Goal: Task Accomplishment & Management: Use online tool/utility

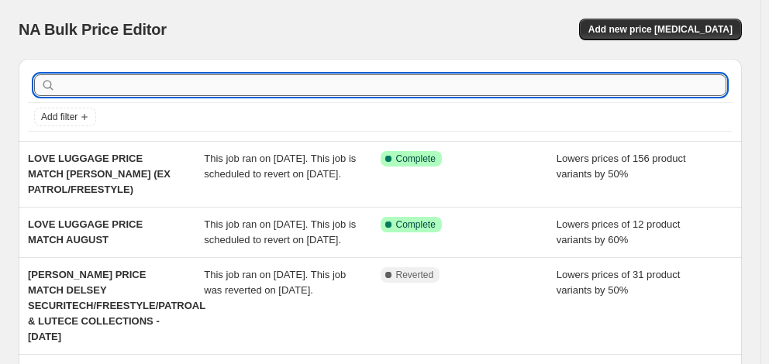
click at [113, 91] on input "text" at bounding box center [392, 85] width 667 height 22
type input "samsonite"
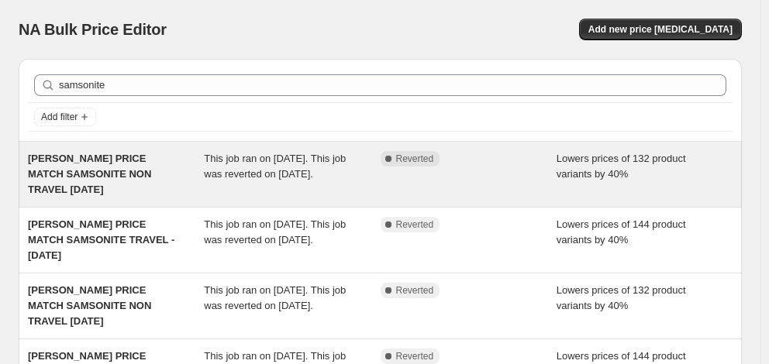
click at [102, 179] on span "MYER PRICE MATCH SAMSONITE NON TRAVEL 12/8/25" at bounding box center [89, 174] width 123 height 43
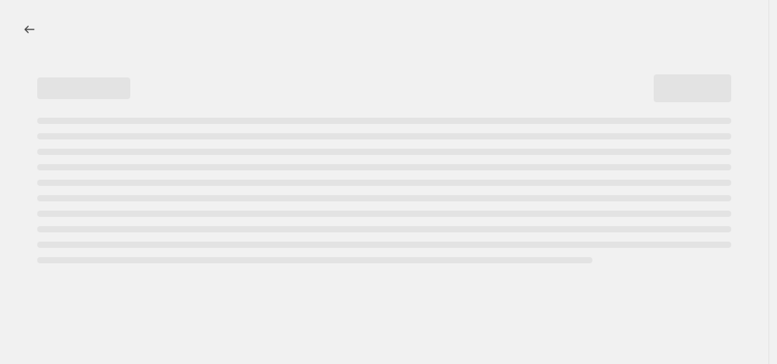
select select "percentage"
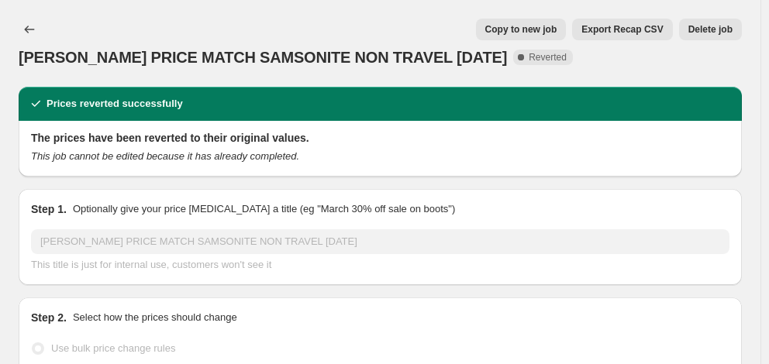
click at [537, 28] on span "Copy to new job" at bounding box center [521, 29] width 72 height 12
select select "percentage"
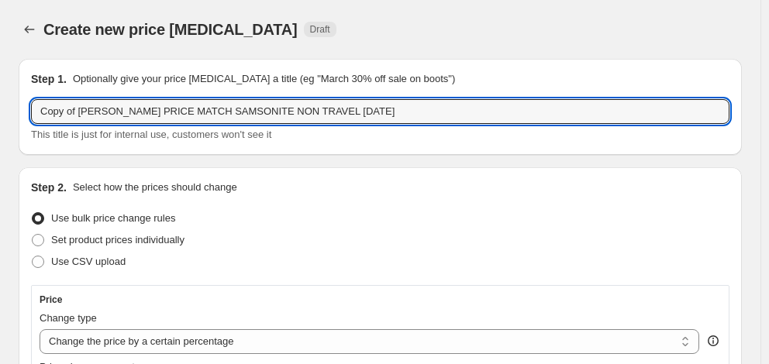
drag, startPoint x: 80, startPoint y: 112, endPoint x: -26, endPoint y: 111, distance: 106.2
click at [0, 111] on html "Home Settings Plans Skip to content Create new price change job. This page is r…" at bounding box center [384, 182] width 769 height 364
click at [260, 109] on input "MYER PRICE MATCH SAMSONITE NON TRAVEL 12/8/25" at bounding box center [380, 111] width 698 height 25
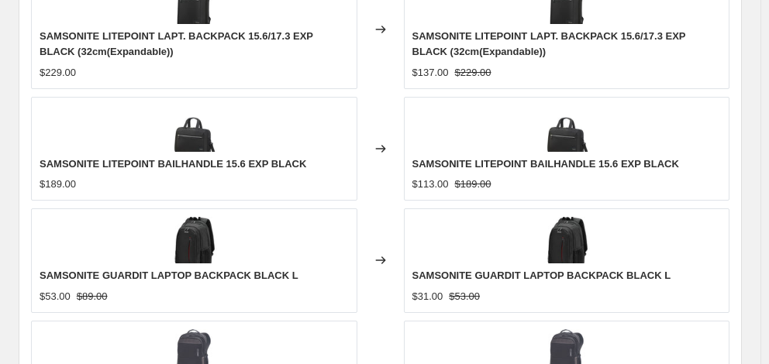
scroll to position [1242, 0]
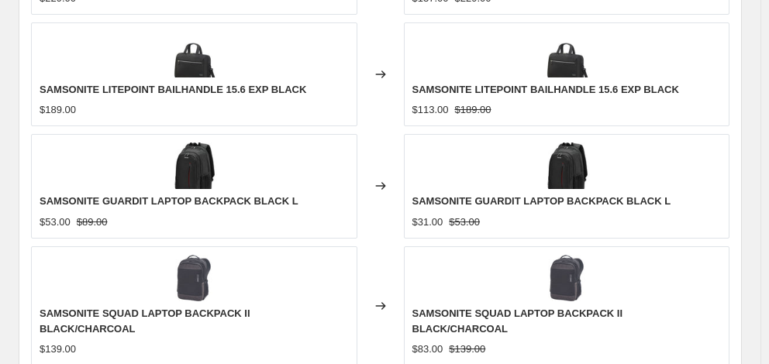
type input "[PERSON_NAME] PRICE MATCH SAMSONITE NON TRAVEL [DATE]"
checkbox input "true"
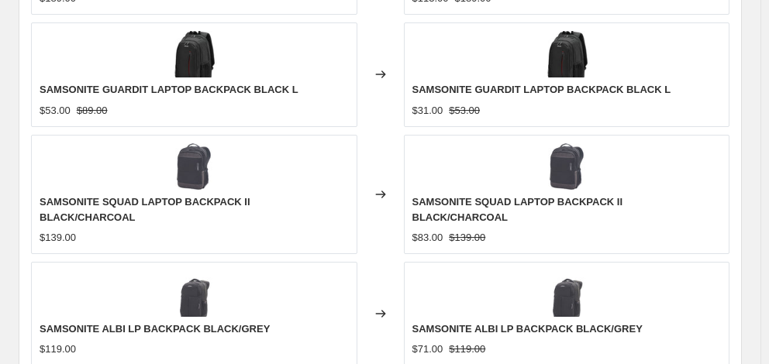
scroll to position [1474, 0]
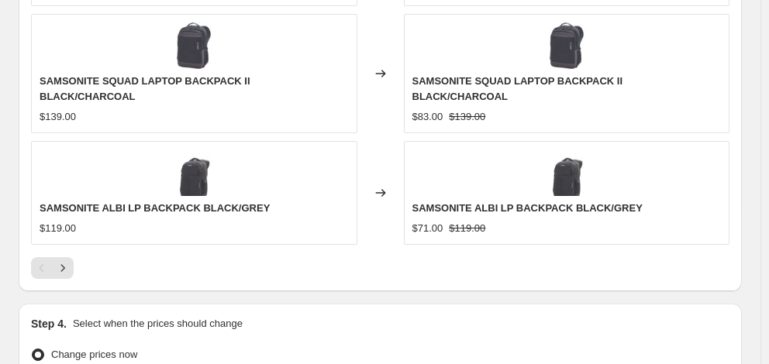
type input "[DATE]"
type input "06:00"
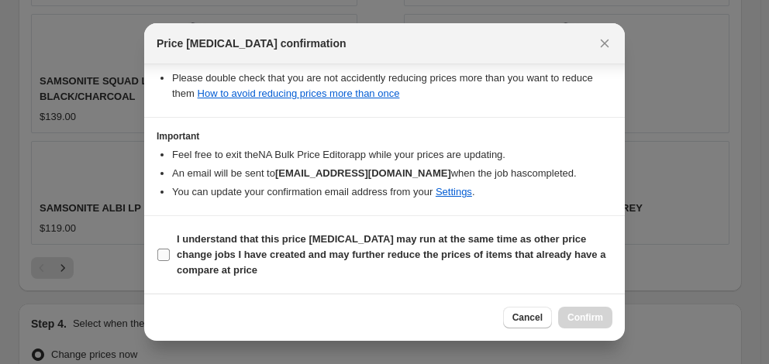
scroll to position [395, 0]
click at [297, 252] on b "I understand that this price change job may run at the same time as other price…" at bounding box center [391, 254] width 429 height 43
click at [170, 252] on input "I understand that this price change job may run at the same time as other price…" at bounding box center [163, 255] width 12 height 12
checkbox input "true"
click at [584, 320] on span "Confirm" at bounding box center [585, 318] width 36 height 12
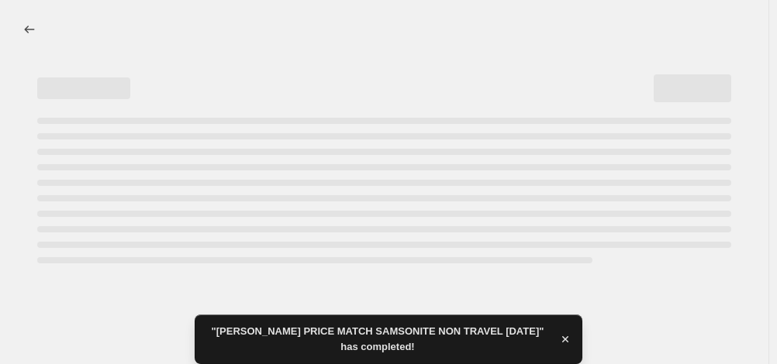
select select "percentage"
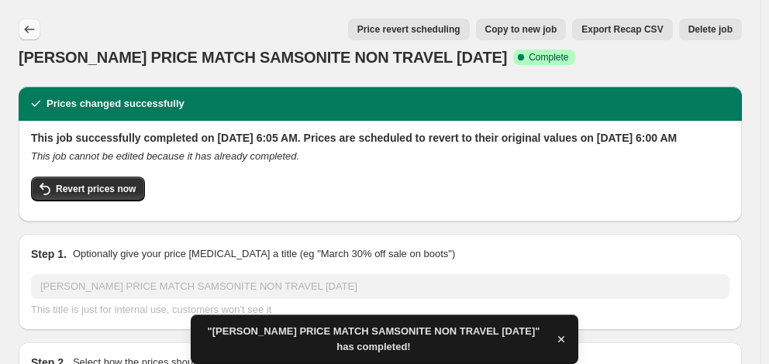
click at [32, 30] on icon "Price change jobs" at bounding box center [30, 30] width 16 height 16
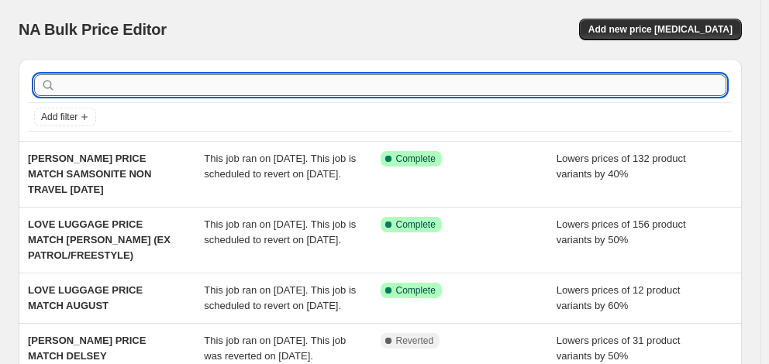
click at [151, 91] on input "text" at bounding box center [392, 85] width 667 height 22
type input "samsonite"
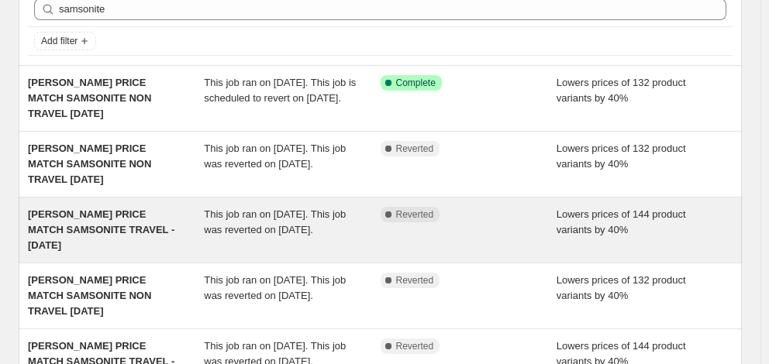
scroll to position [78, 0]
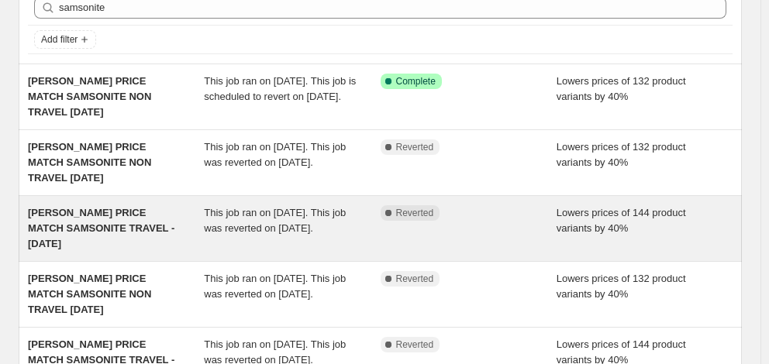
click at [96, 223] on span "MYER PRICE MATCH SAMSONITE TRAVEL - 12/8/25" at bounding box center [101, 228] width 146 height 43
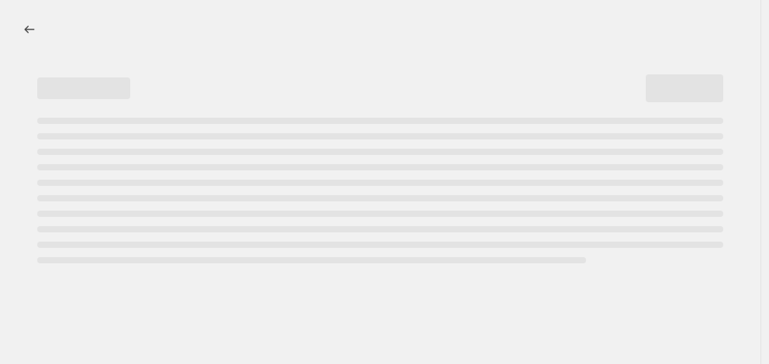
select select "percentage"
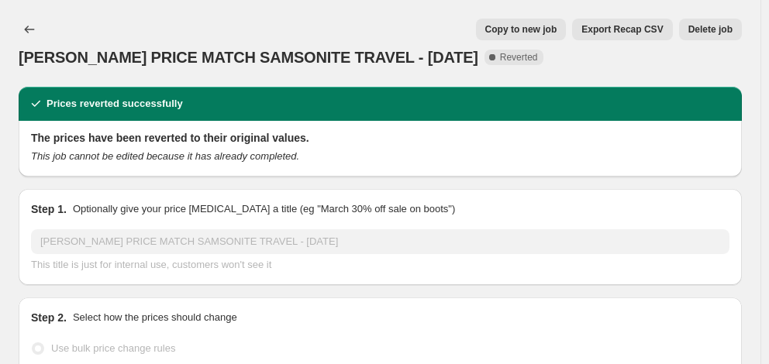
click at [537, 33] on span "Copy to new job" at bounding box center [521, 29] width 72 height 12
select select "percentage"
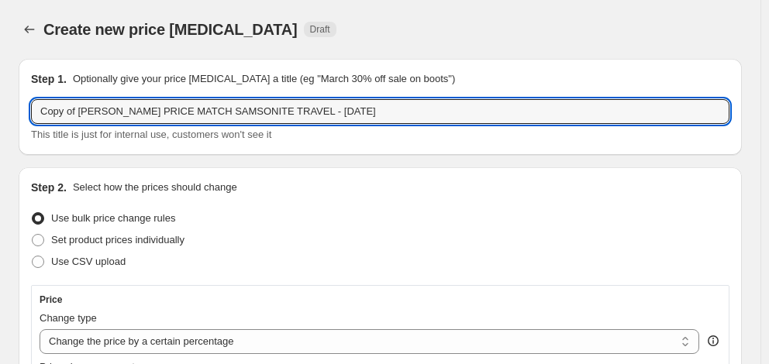
drag, startPoint x: 80, startPoint y: 110, endPoint x: -38, endPoint y: 110, distance: 117.8
click at [0, 110] on html "Home Settings Plans Skip to content Create new price change job. This page is r…" at bounding box center [384, 182] width 769 height 364
drag, startPoint x: 246, startPoint y: 114, endPoint x: 255, endPoint y: 110, distance: 9.4
click at [246, 114] on input "MYER PRICE MATCH SAMSONITE TRAVEL - 12/8/25" at bounding box center [380, 111] width 698 height 25
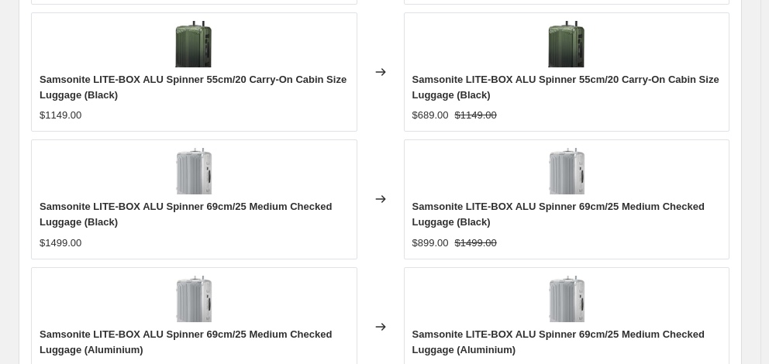
type input "[PERSON_NAME] PRICE MATCH SAMSONITE TRAVEL - [DATE]"
checkbox input "true"
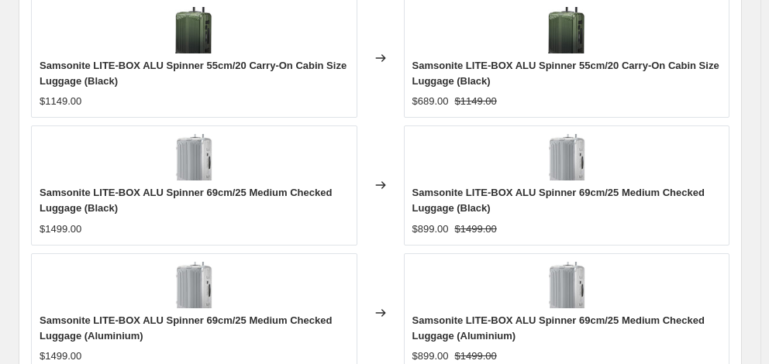
scroll to position [1484, 0]
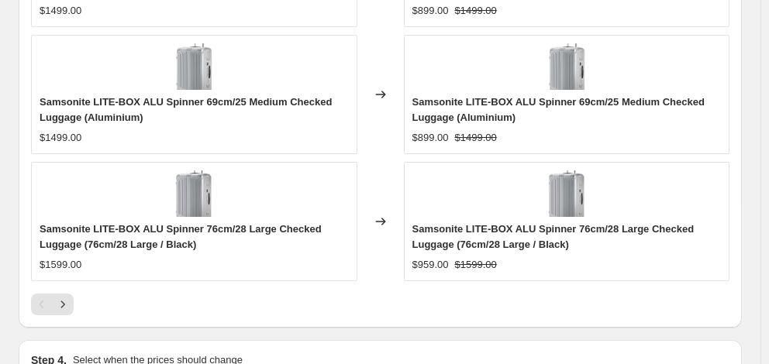
type input "[DATE]"
type input "06:00"
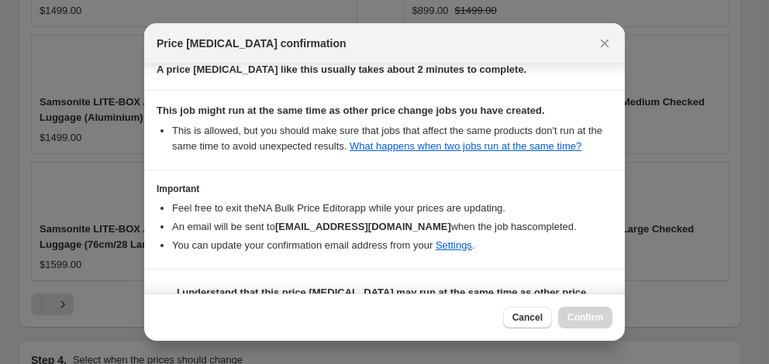
scroll to position [300, 0]
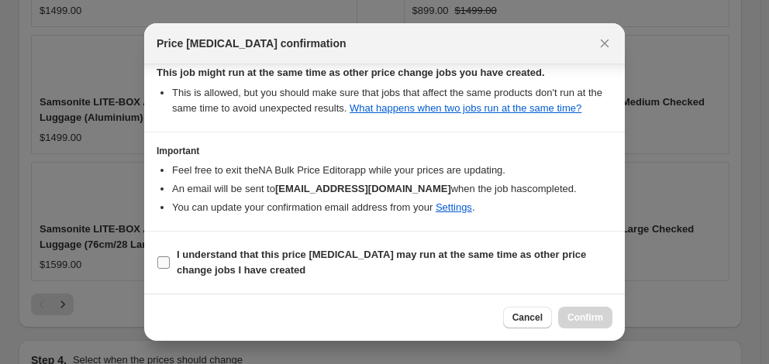
click at [330, 247] on label "I understand that this price [MEDICAL_DATA] may run at the same time as other p…" at bounding box center [385, 262] width 456 height 37
click at [170, 257] on input "I understand that this price [MEDICAL_DATA] may run at the same time as other p…" at bounding box center [163, 263] width 12 height 12
checkbox input "true"
click at [581, 316] on span "Confirm" at bounding box center [585, 318] width 36 height 12
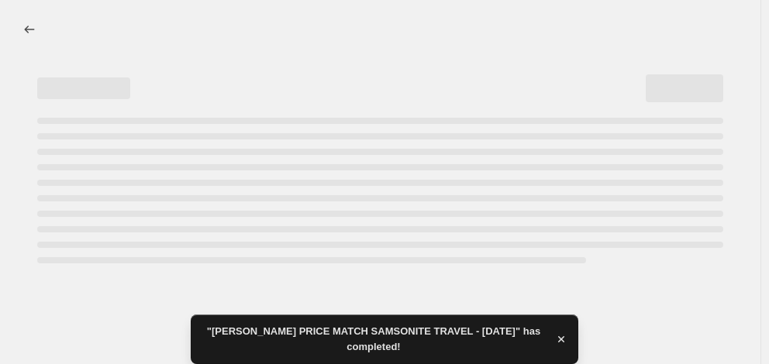
select select "percentage"
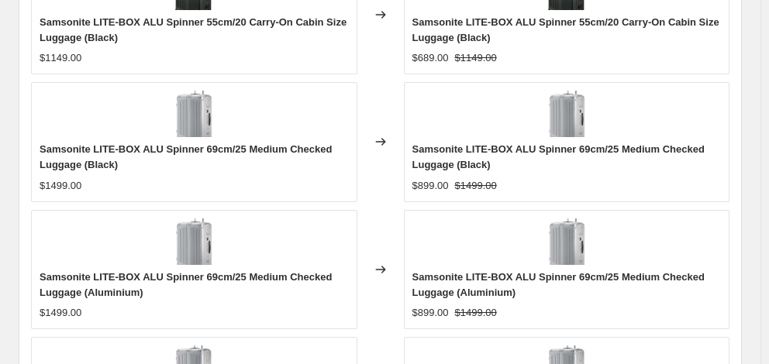
scroll to position [0, 0]
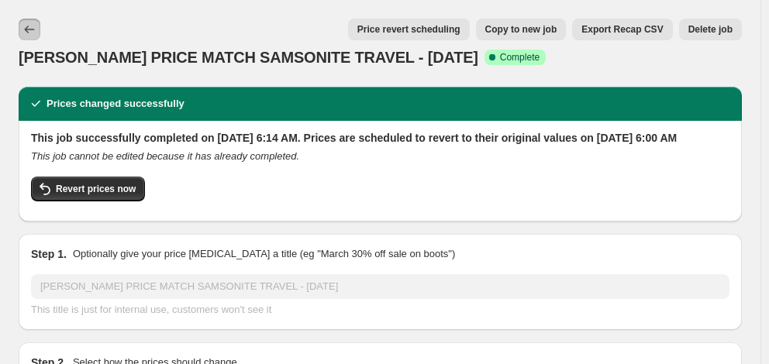
click at [22, 31] on icon "Price change jobs" at bounding box center [30, 30] width 16 height 16
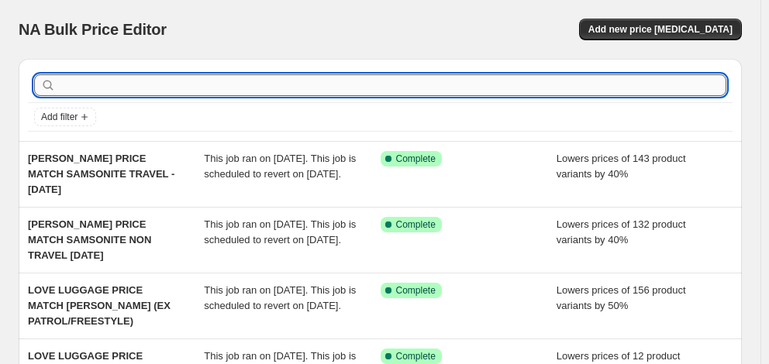
click at [142, 88] on input "text" at bounding box center [392, 85] width 667 height 22
type input "american tourister"
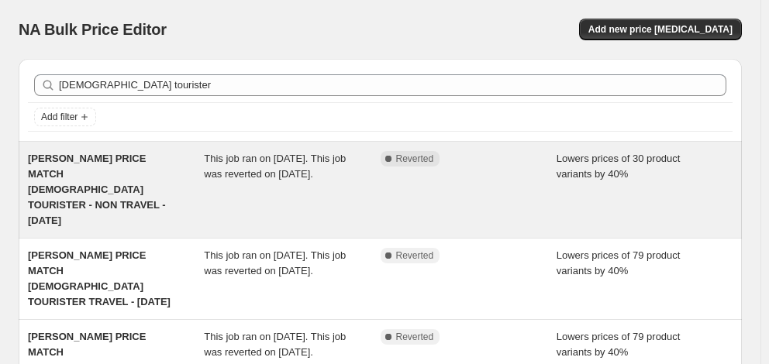
click at [131, 168] on span "MYER PRICE MATCH AMERICAN TOURISTER - NON TRAVEL - 12/8/25" at bounding box center [97, 190] width 138 height 74
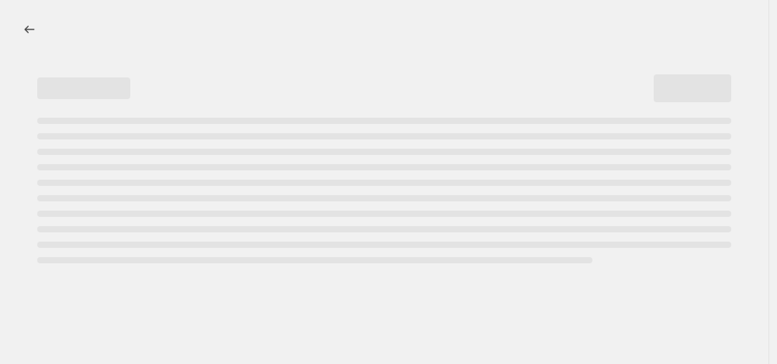
select select "percentage"
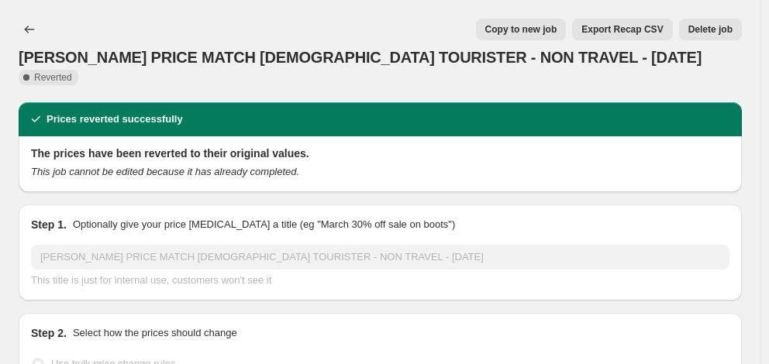
click at [513, 32] on span "Copy to new job" at bounding box center [521, 29] width 72 height 12
select select "percentage"
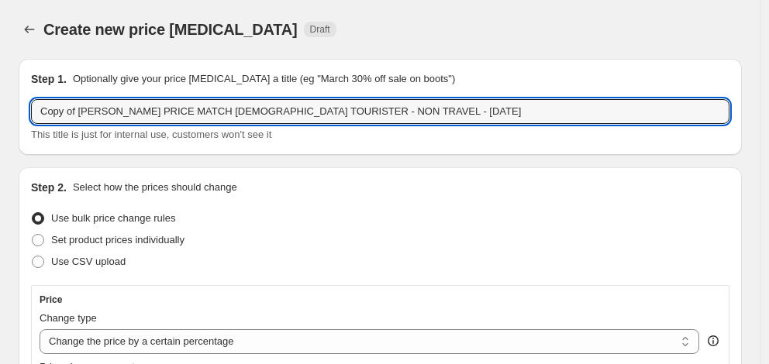
drag, startPoint x: 78, startPoint y: 109, endPoint x: -33, endPoint y: 110, distance: 110.9
click at [0, 110] on html "Home Settings Plans Skip to content Create new price change job. This page is r…" at bounding box center [384, 182] width 769 height 364
click at [323, 112] on input "MYER PRICE MATCH AMERICAN TOURISTER - NON TRAVEL - 12/8/25" at bounding box center [380, 111] width 698 height 25
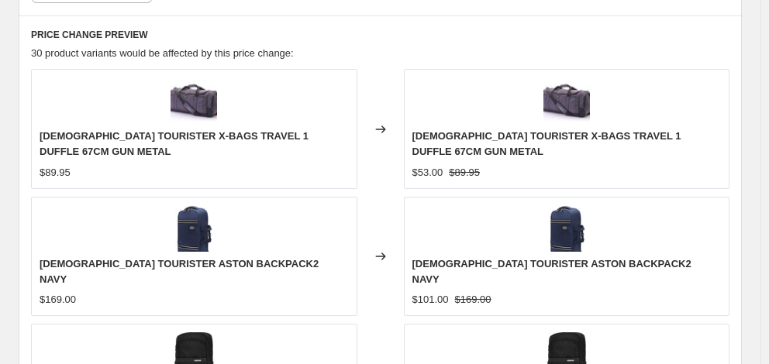
scroll to position [1232, 0]
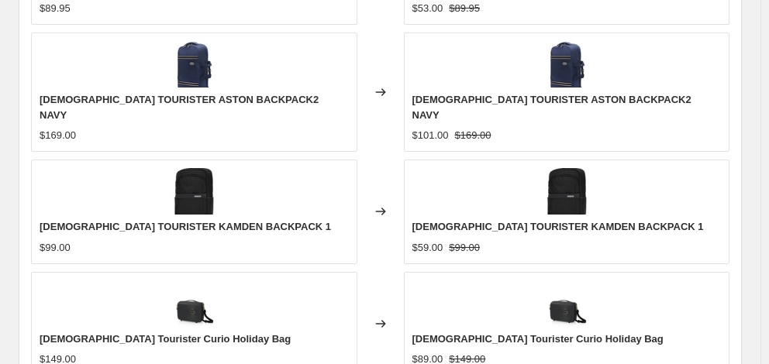
type input "[PERSON_NAME] PRICE MATCH [DEMOGRAPHIC_DATA] TOURISTER - NON TRAVEL - [DATE]"
checkbox input "true"
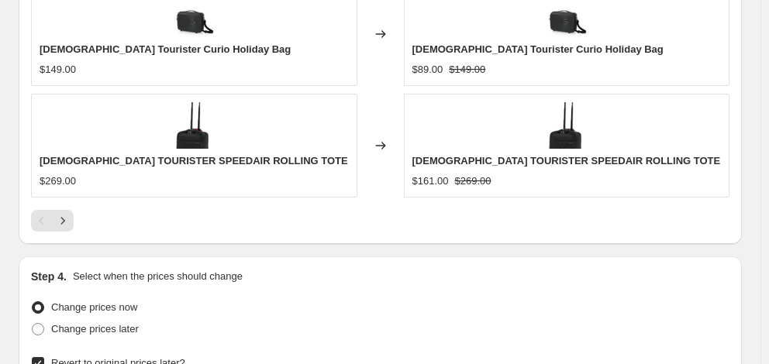
type input "[DATE]"
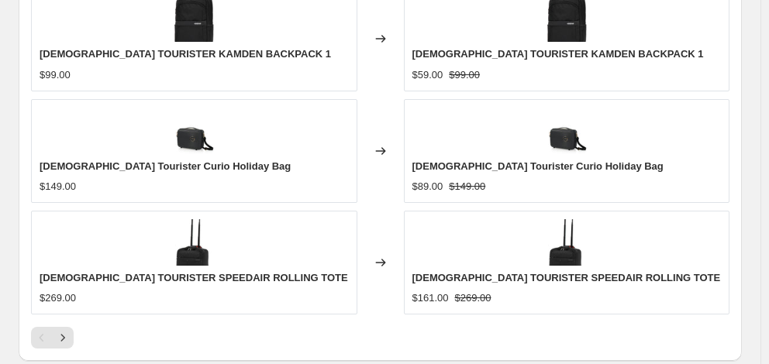
scroll to position [1289, 0]
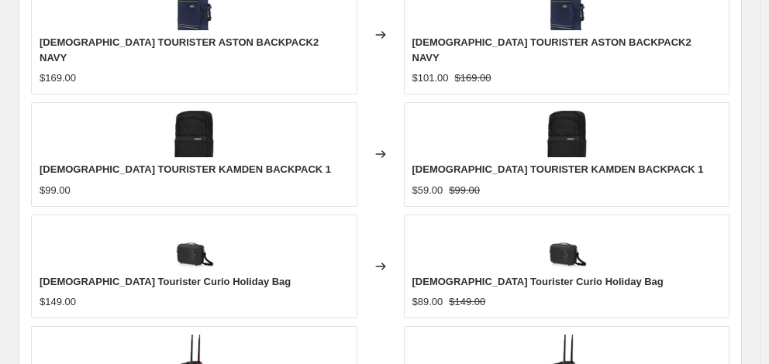
type input "06:00"
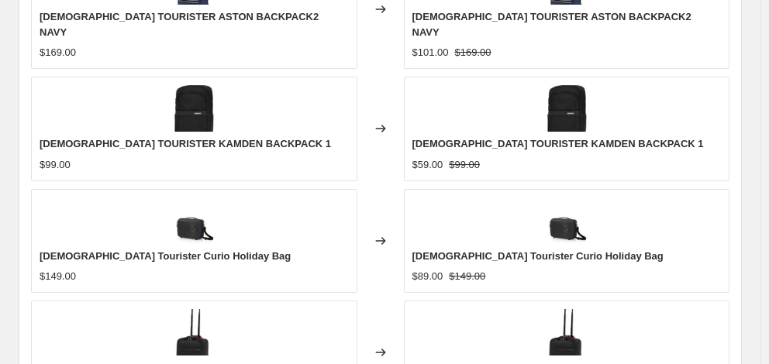
scroll to position [1522, 0]
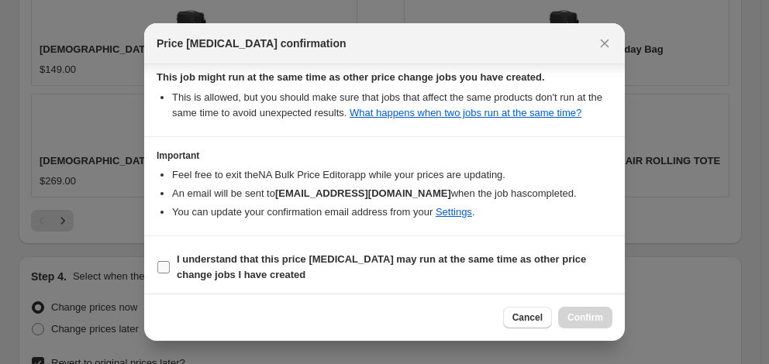
scroll to position [300, 0]
click at [361, 254] on b "I understand that this price [MEDICAL_DATA] may run at the same time as other p…" at bounding box center [381, 266] width 409 height 27
click at [170, 260] on input "I understand that this price [MEDICAL_DATA] may run at the same time as other p…" at bounding box center [163, 266] width 12 height 12
checkbox input "true"
click at [576, 316] on span "Confirm" at bounding box center [585, 318] width 36 height 12
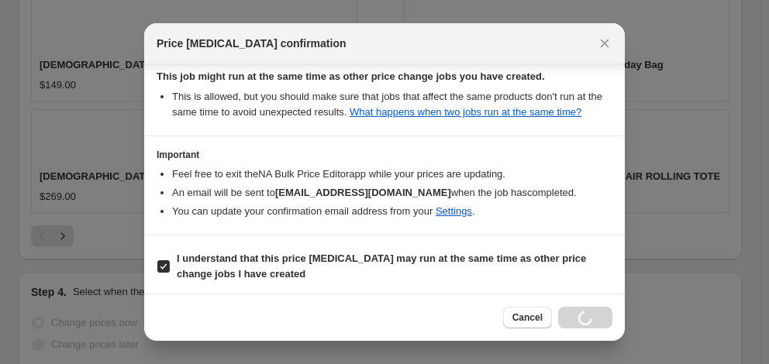
scroll to position [1522, 0]
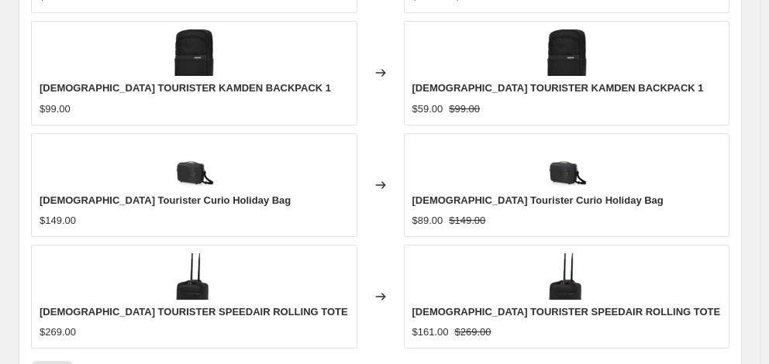
select select "percentage"
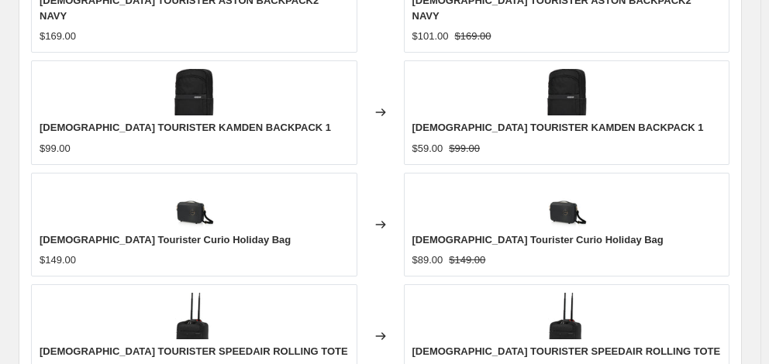
scroll to position [0, 0]
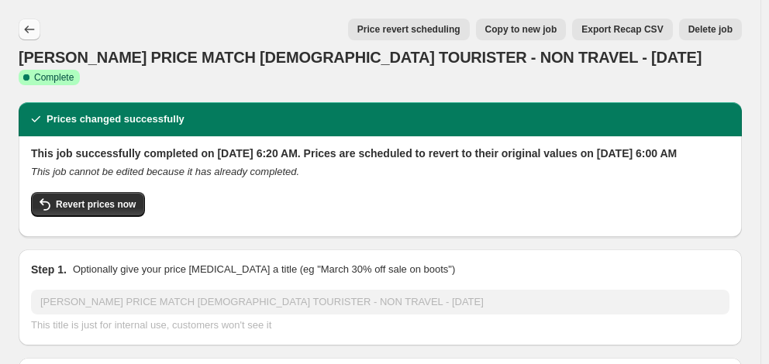
click at [21, 26] on button "Price change jobs" at bounding box center [30, 30] width 22 height 22
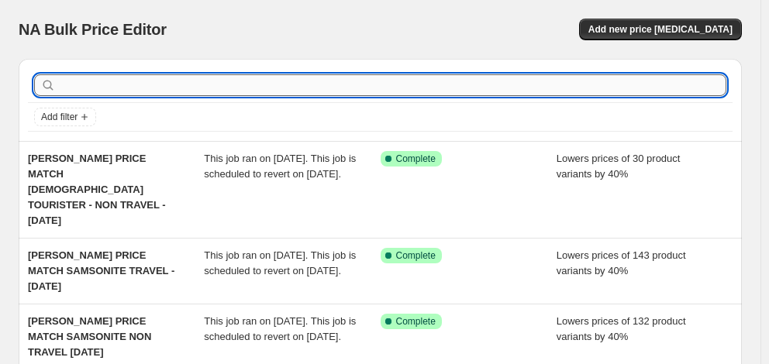
click at [121, 88] on input "text" at bounding box center [392, 85] width 667 height 22
type input "american tourister"
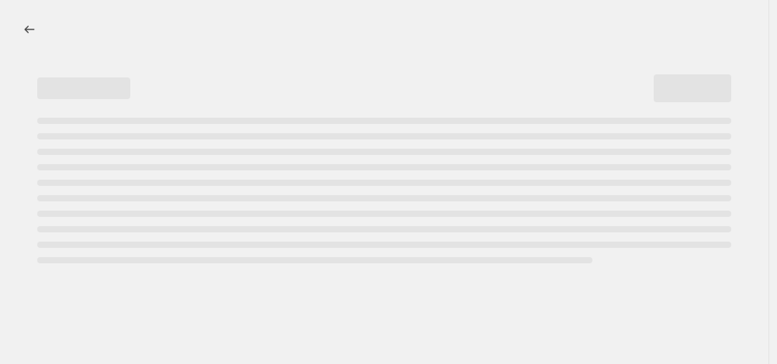
select select "percentage"
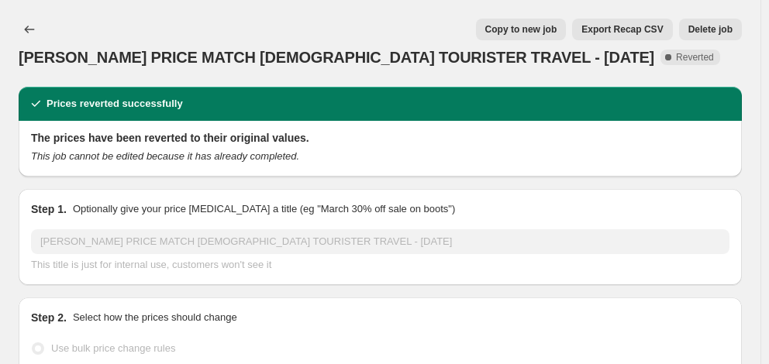
click at [512, 36] on button "Copy to new job" at bounding box center [521, 30] width 91 height 22
select select "percentage"
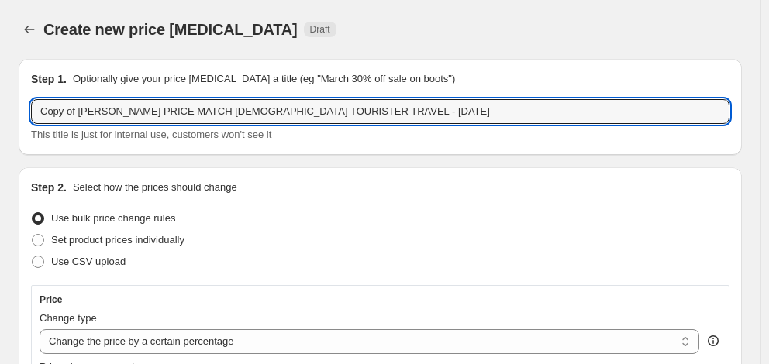
drag, startPoint x: 78, startPoint y: 114, endPoint x: -16, endPoint y: 109, distance: 94.7
click at [0, 109] on html "Home Settings Plans Skip to content Create new price change job. This page is r…" at bounding box center [384, 182] width 769 height 364
click at [291, 112] on input "MYER PRICE MATCH AMERICAN TOURISTER TRAVEL - 12/8/25" at bounding box center [380, 111] width 698 height 25
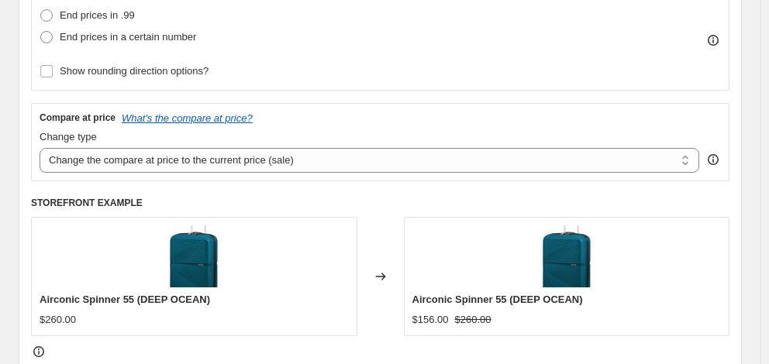
scroll to position [620, 0]
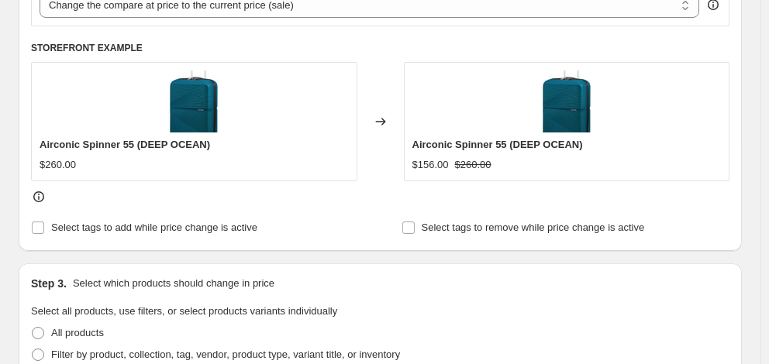
type input "[PERSON_NAME] PRICE MATCH [DEMOGRAPHIC_DATA] TOURISTER TRAVEL - [DATE]"
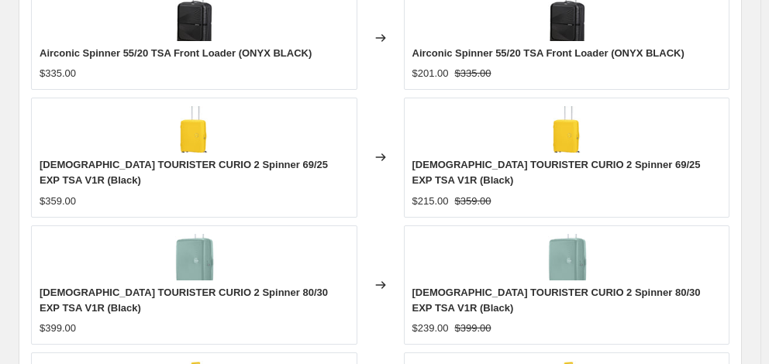
checkbox input "true"
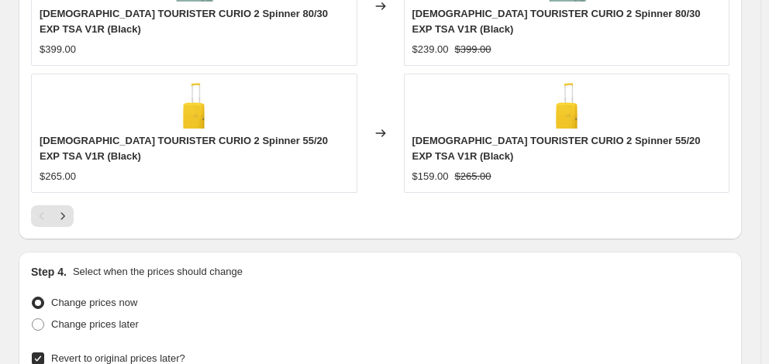
scroll to position [1536, 0]
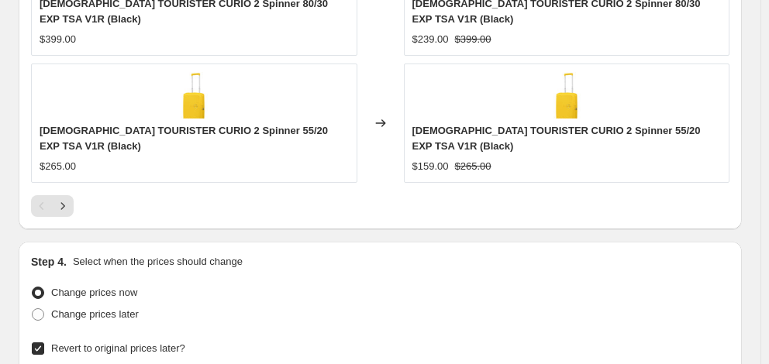
type input "[DATE]"
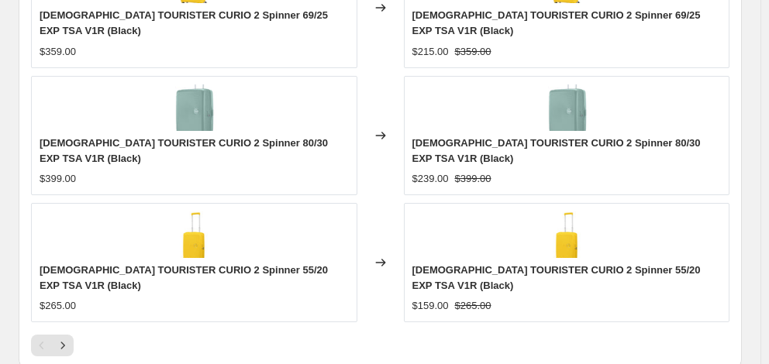
scroll to position [1304, 0]
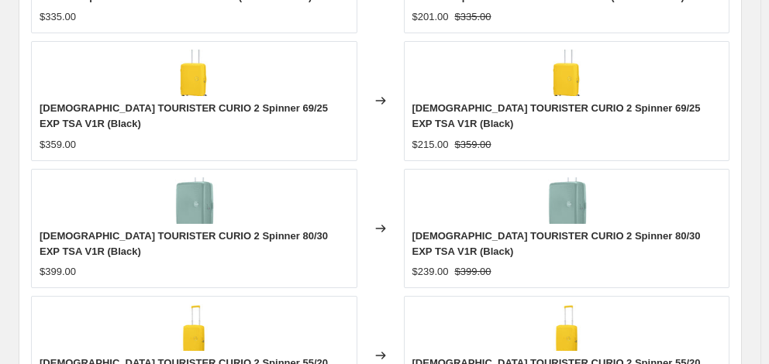
type input "06:00"
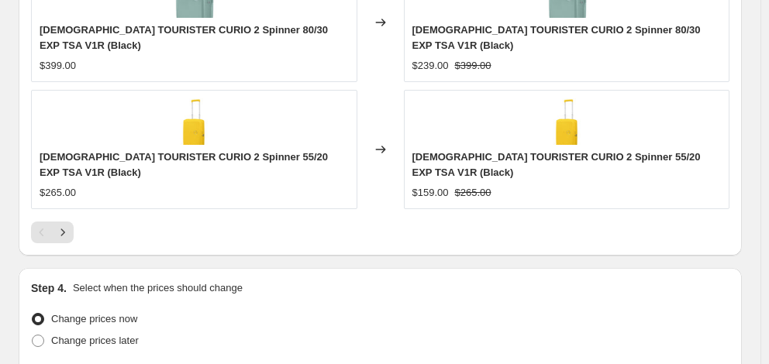
scroll to position [1536, 0]
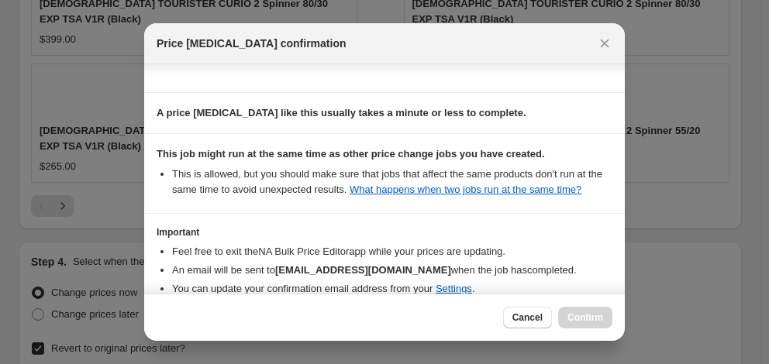
scroll to position [300, 0]
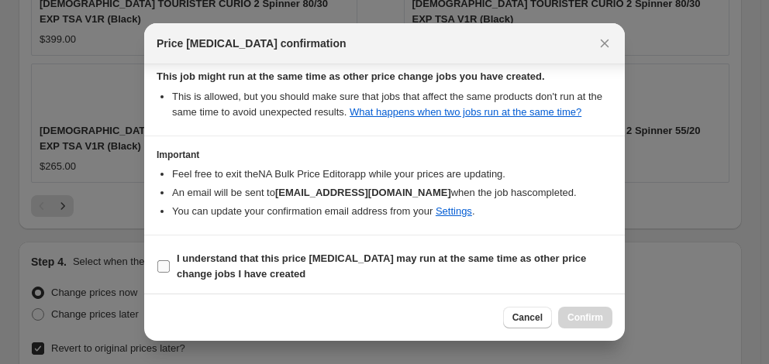
click at [322, 264] on span "I understand that this price [MEDICAL_DATA] may run at the same time as other p…" at bounding box center [395, 266] width 436 height 31
click at [170, 264] on input "I understand that this price [MEDICAL_DATA] may run at the same time as other p…" at bounding box center [163, 266] width 12 height 12
checkbox input "true"
click at [579, 312] on span "Confirm" at bounding box center [585, 318] width 36 height 12
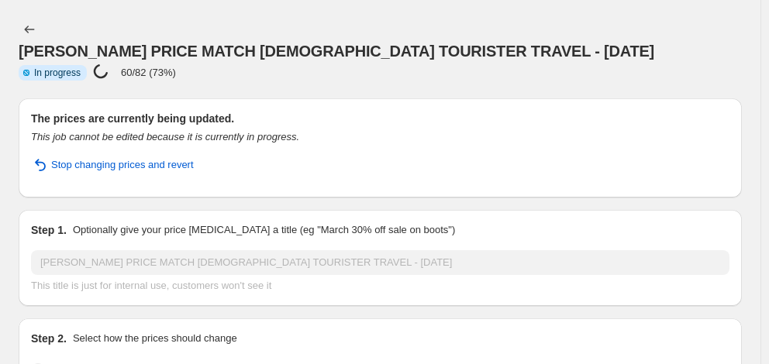
select select "percentage"
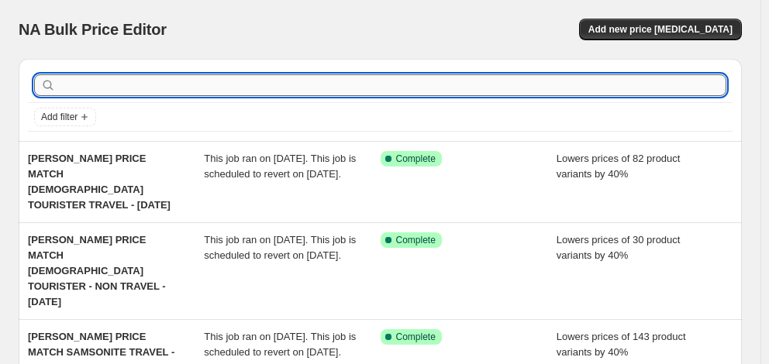
click at [221, 86] on input "text" at bounding box center [392, 85] width 667 height 22
type input "high sierra"
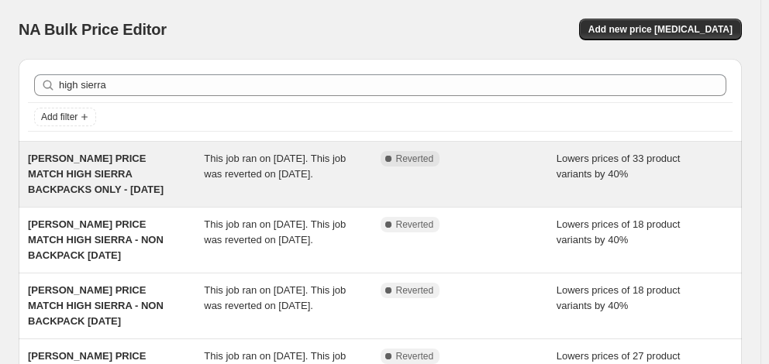
click at [112, 168] on span "MYER PRICE MATCH HIGH SIERRA BACKPACKS ONLY - 12/8/25" at bounding box center [96, 174] width 136 height 43
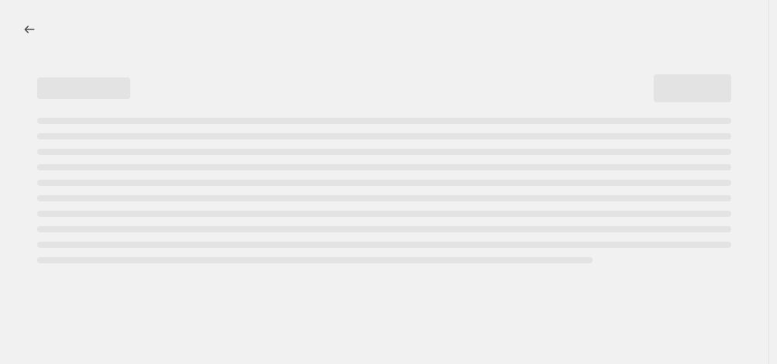
select select "percentage"
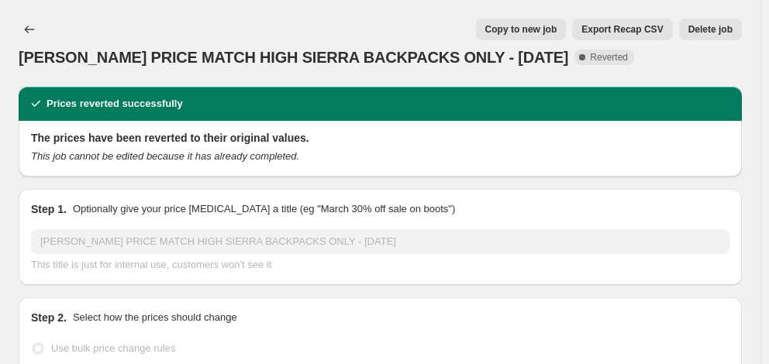
click at [541, 28] on span "Copy to new job" at bounding box center [521, 29] width 72 height 12
select select "percentage"
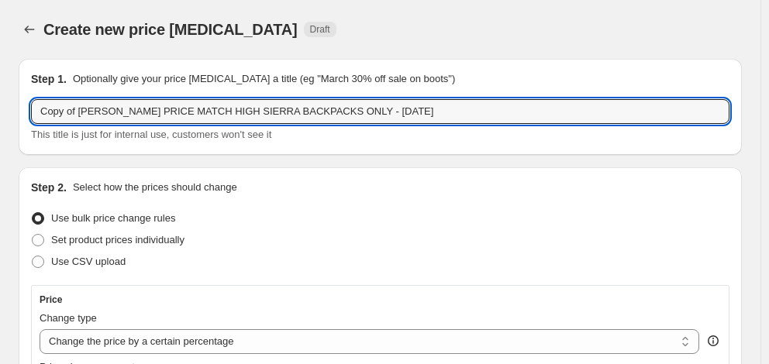
drag, startPoint x: 79, startPoint y: 112, endPoint x: -36, endPoint y: 108, distance: 114.8
click at [0, 108] on html "Home Settings Plans Skip to content Create new price change job. This page is r…" at bounding box center [384, 182] width 769 height 364
click at [292, 114] on input "MYER PRICE MATCH HIGH SIERRA BACKPACKS ONLY - 12/8/25" at bounding box center [380, 111] width 698 height 25
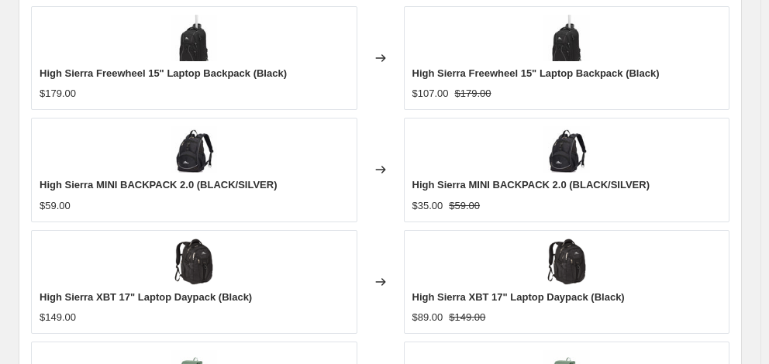
type input "[PERSON_NAME] PRICE MATCH HIGH SIERRA BACKPACKS ONLY - [DATE]"
checkbox input "true"
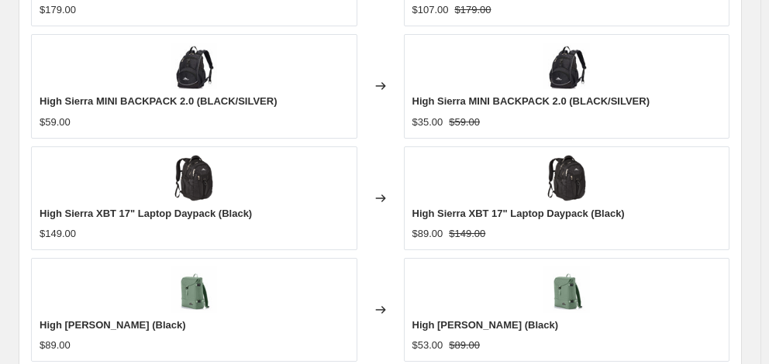
scroll to position [1460, 0]
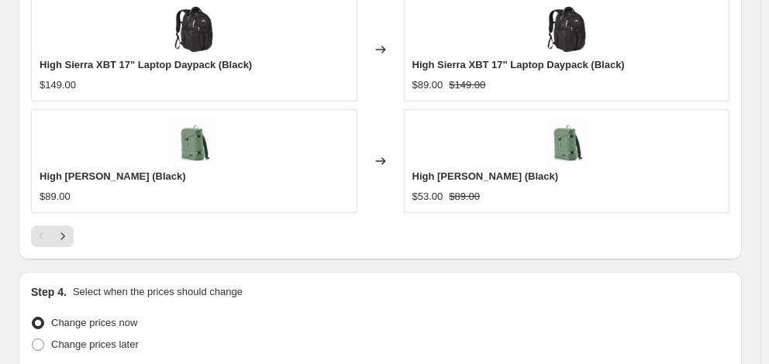
type input "[DATE]"
type input "06:00"
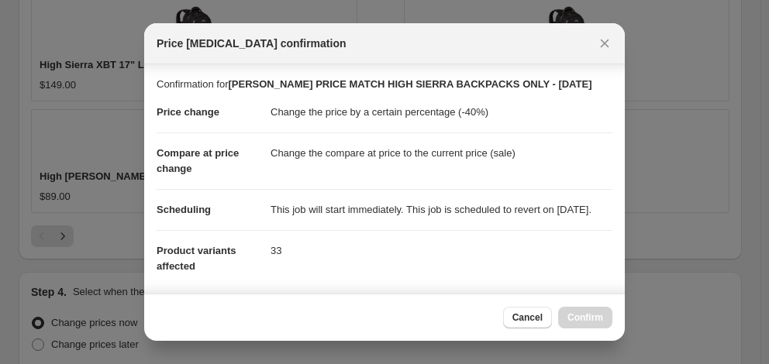
scroll to position [300, 0]
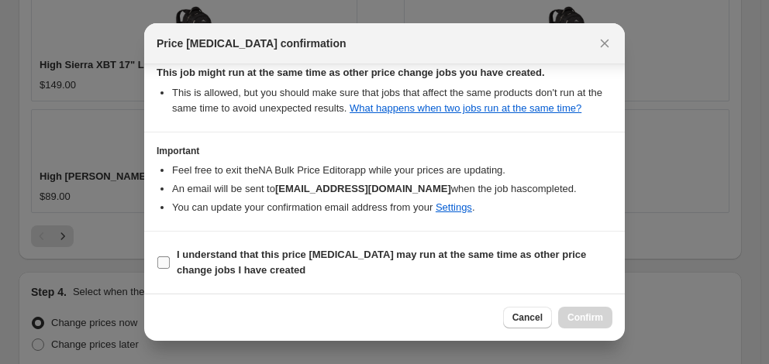
click at [371, 270] on span "I understand that this price [MEDICAL_DATA] may run at the same time as other p…" at bounding box center [395, 262] width 436 height 31
click at [170, 269] on input "I understand that this price [MEDICAL_DATA] may run at the same time as other p…" at bounding box center [163, 263] width 12 height 12
checkbox input "true"
click at [589, 313] on span "Confirm" at bounding box center [585, 318] width 36 height 12
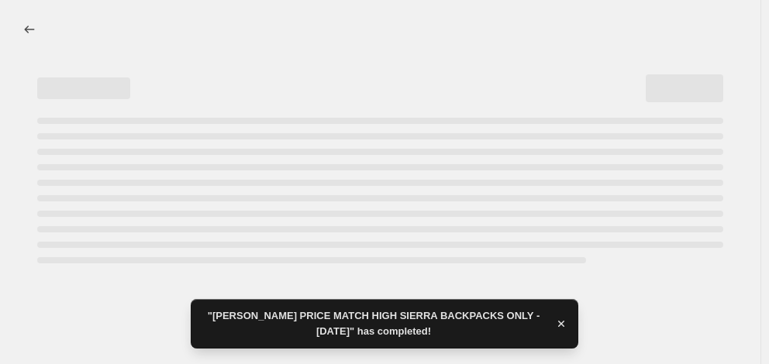
select select "percentage"
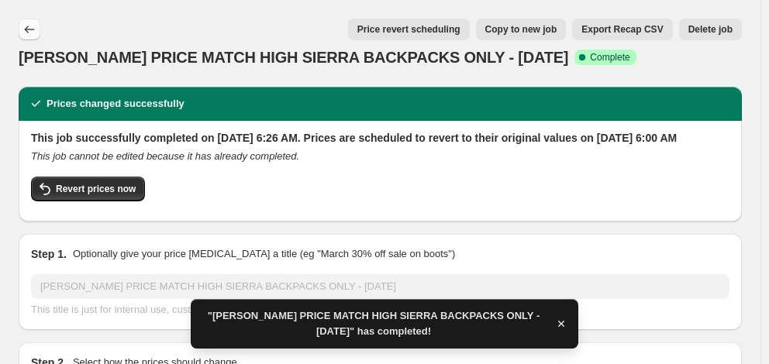
click at [32, 35] on icon "Price change jobs" at bounding box center [30, 30] width 16 height 16
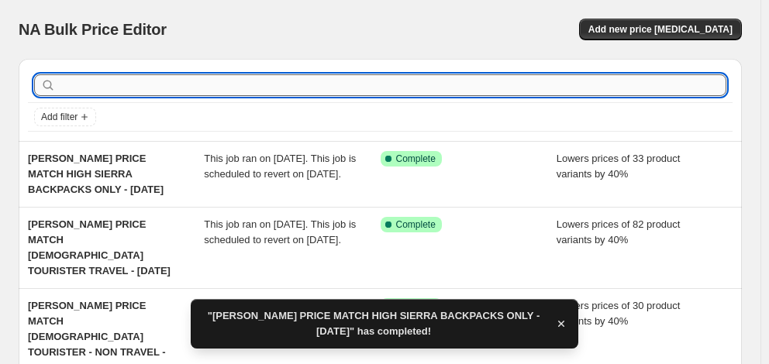
click at [259, 81] on input "text" at bounding box center [392, 85] width 667 height 22
type input "high sierra"
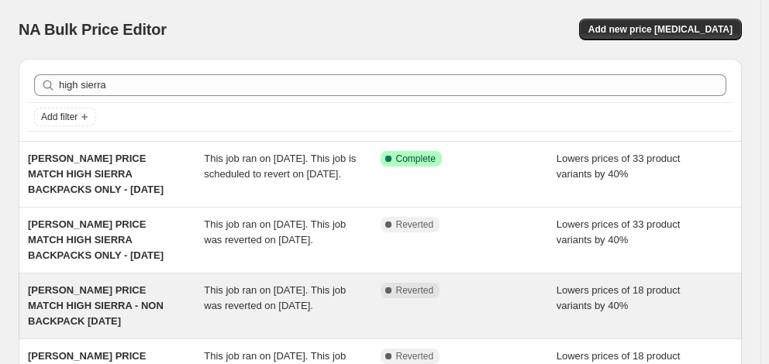
click at [126, 308] on span "MYER PRICE MATCH HIGH SIERRA - NON BACKPACK 12/8/25" at bounding box center [96, 305] width 136 height 43
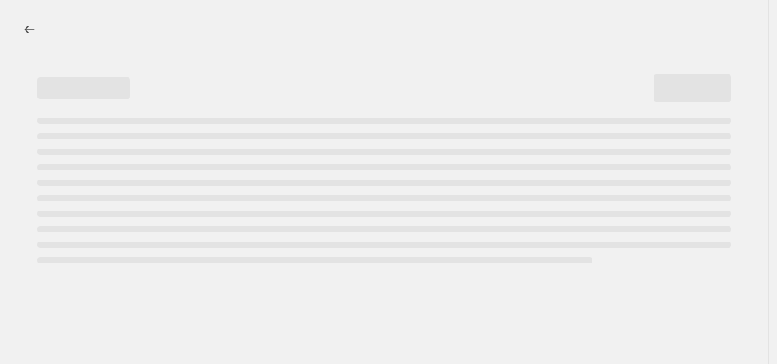
select select "percentage"
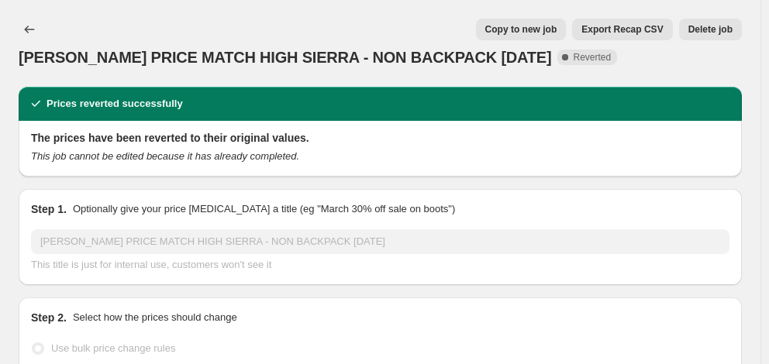
click at [516, 33] on span "Copy to new job" at bounding box center [521, 29] width 72 height 12
select select "percentage"
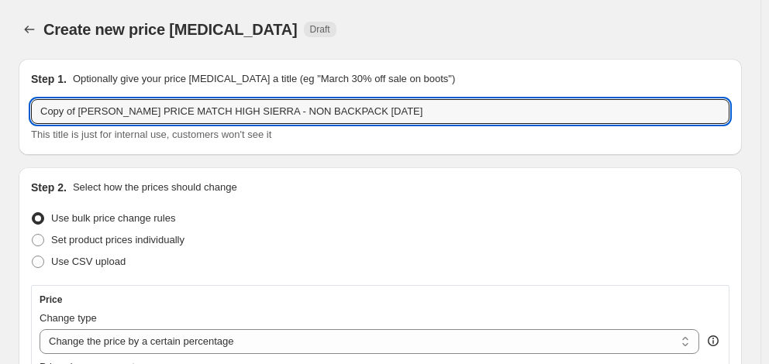
drag, startPoint x: 77, startPoint y: 112, endPoint x: -31, endPoint y: 117, distance: 107.8
click at [0, 117] on html "Home Settings Plans Skip to content Create new price change job. This page is r…" at bounding box center [384, 182] width 769 height 364
drag, startPoint x: 78, startPoint y: 110, endPoint x: 1, endPoint y: 111, distance: 76.7
click at [284, 114] on input "MYER PRICE MATCH HIGH SIERRA - NON BACKPACK 12/8/25" at bounding box center [380, 111] width 698 height 25
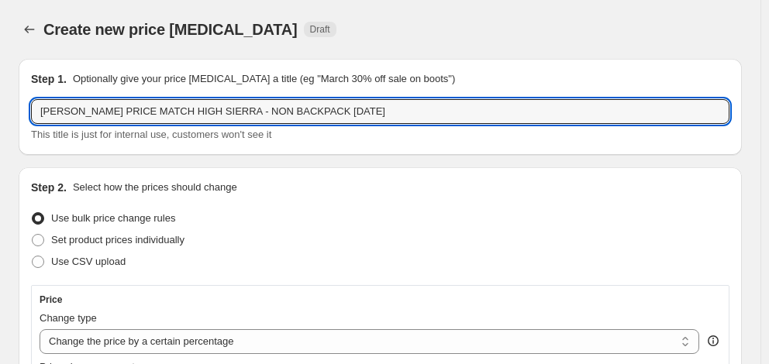
type input "[PERSON_NAME] PRICE MATCH HIGH SIERRA - NON BACKPACK [DATE]"
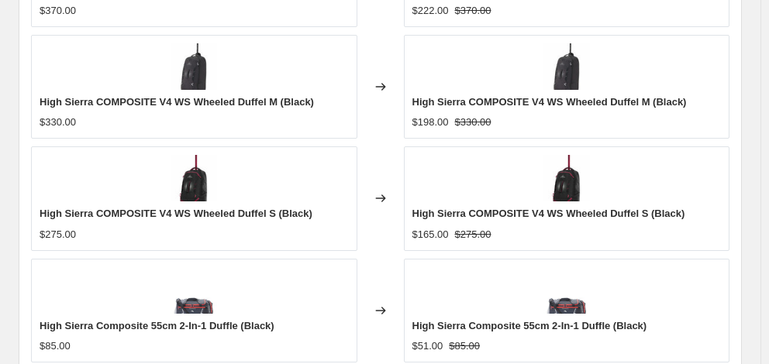
scroll to position [1247, 0]
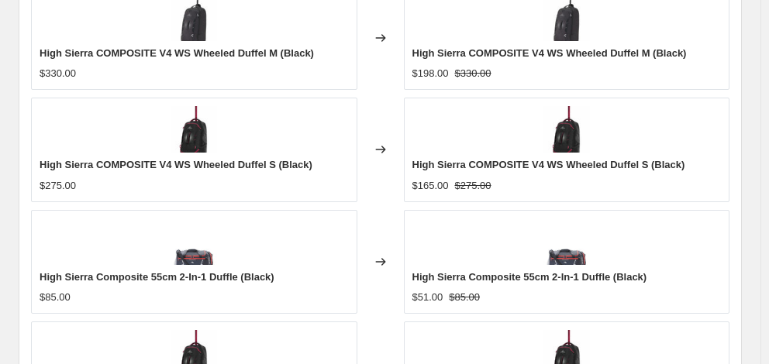
checkbox input "true"
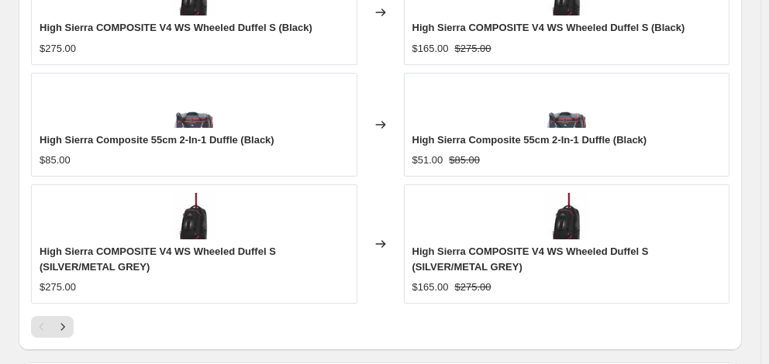
scroll to position [1480, 0]
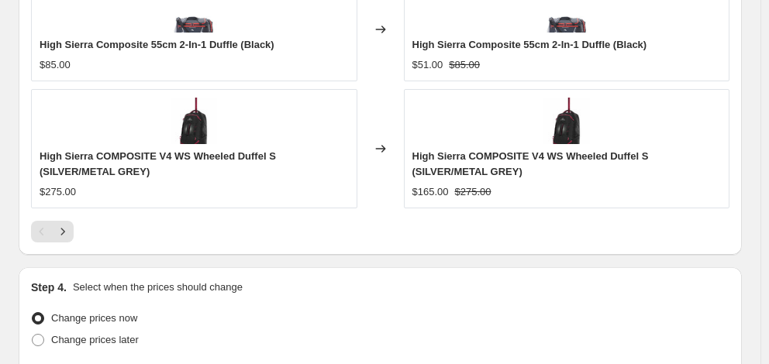
type input "[DATE]"
type input "06:00"
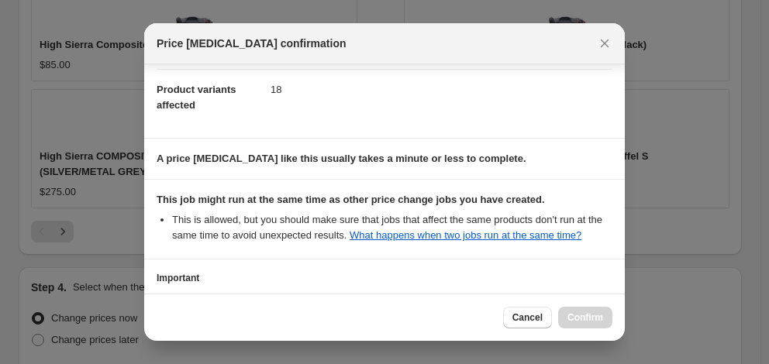
scroll to position [300, 0]
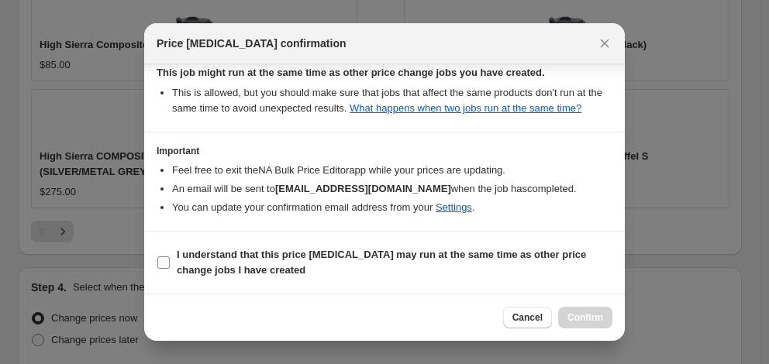
click at [422, 254] on b "I understand that this price [MEDICAL_DATA] may run at the same time as other p…" at bounding box center [381, 262] width 409 height 27
click at [170, 257] on input "I understand that this price [MEDICAL_DATA] may run at the same time as other p…" at bounding box center [163, 263] width 12 height 12
checkbox input "true"
click at [574, 313] on span "Confirm" at bounding box center [585, 318] width 36 height 12
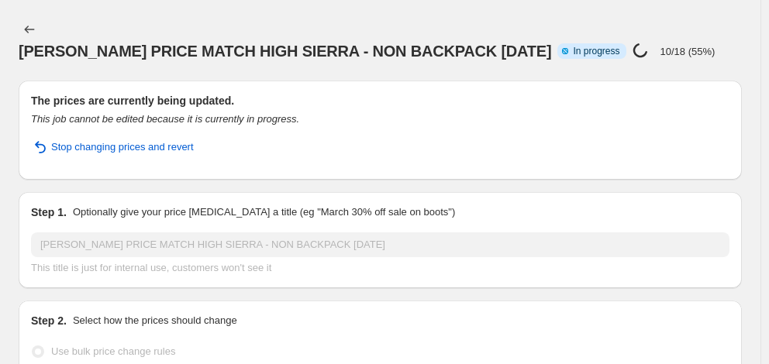
select select "percentage"
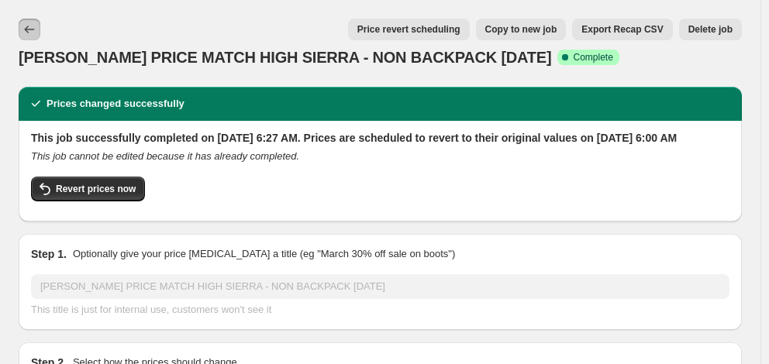
click at [35, 22] on icon "Price change jobs" at bounding box center [30, 30] width 16 height 16
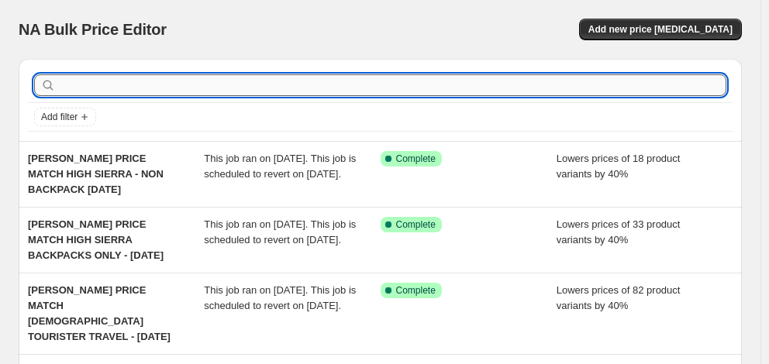
click at [91, 88] on input "text" at bounding box center [392, 85] width 667 height 22
type input "ace"
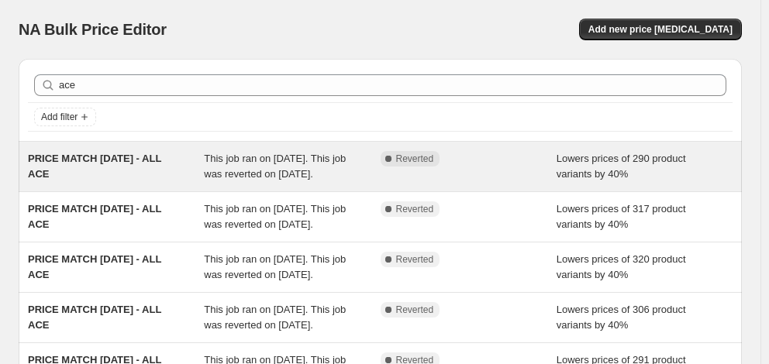
click at [98, 174] on div "PRICE MATCH JULY 2025 - ALL ACE" at bounding box center [116, 166] width 176 height 31
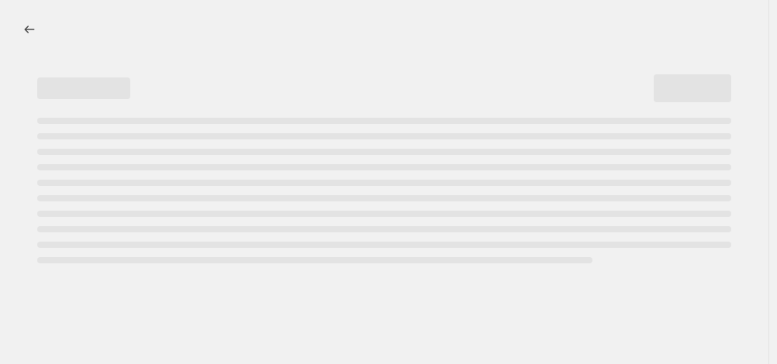
select select "percentage"
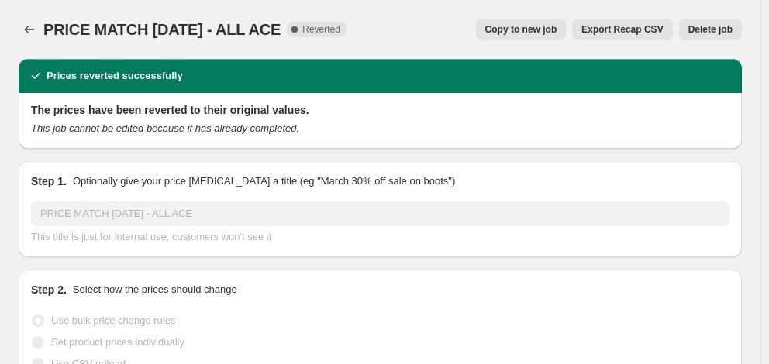
click at [517, 28] on span "Copy to new job" at bounding box center [521, 29] width 72 height 12
select select "percentage"
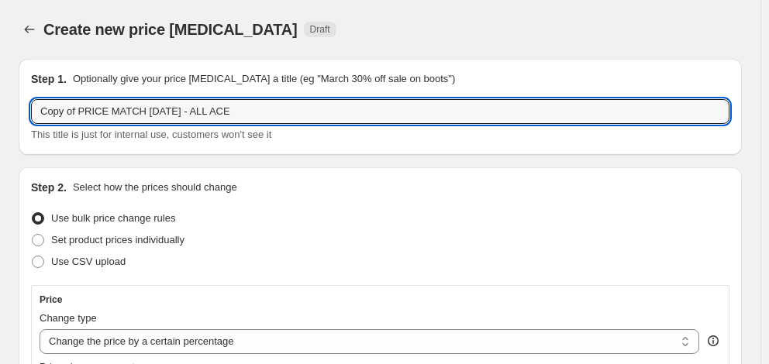
drag, startPoint x: 80, startPoint y: 114, endPoint x: 19, endPoint y: 113, distance: 61.2
click at [19, 113] on div "Step 1. Optionally give your price change job a title (eg "March 30% off sale o…" at bounding box center [380, 107] width 723 height 96
click at [124, 112] on input "PRICE MATCH JULY 2025 - ALL ACE" at bounding box center [380, 111] width 698 height 25
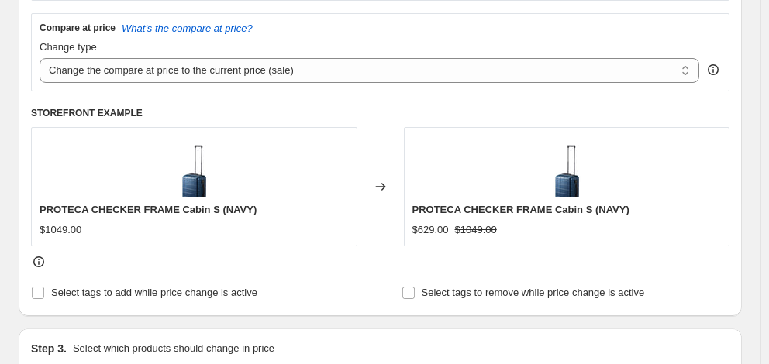
scroll to position [698, 0]
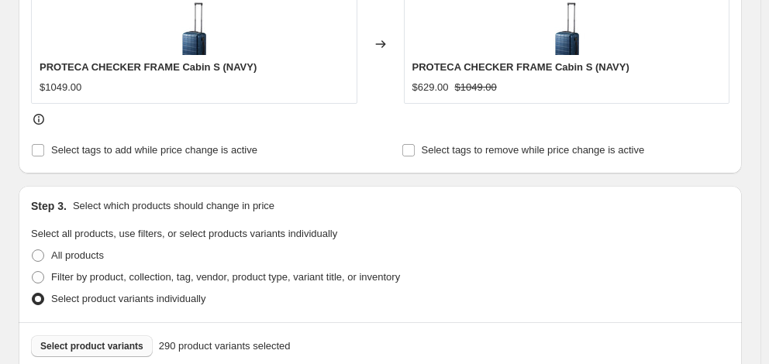
type input "PRICE MATCH [DATE] - ALL ACE"
click at [111, 340] on span "Select product variants" at bounding box center [91, 346] width 103 height 12
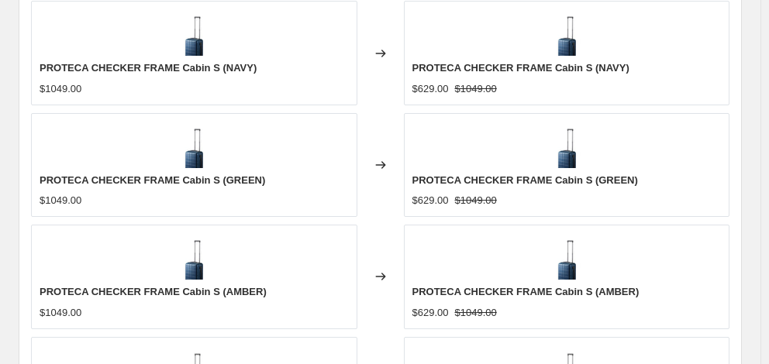
scroll to position [1227, 0]
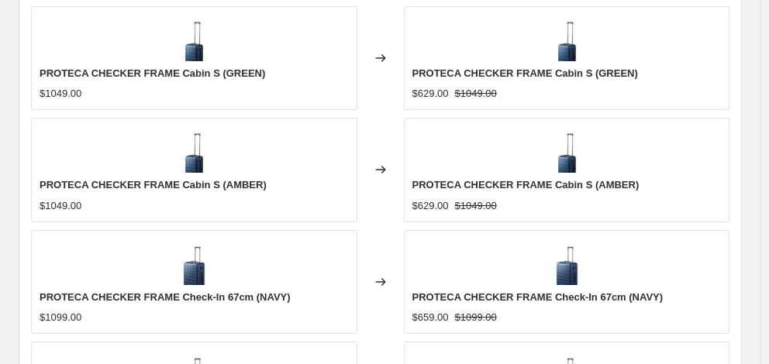
checkbox input "true"
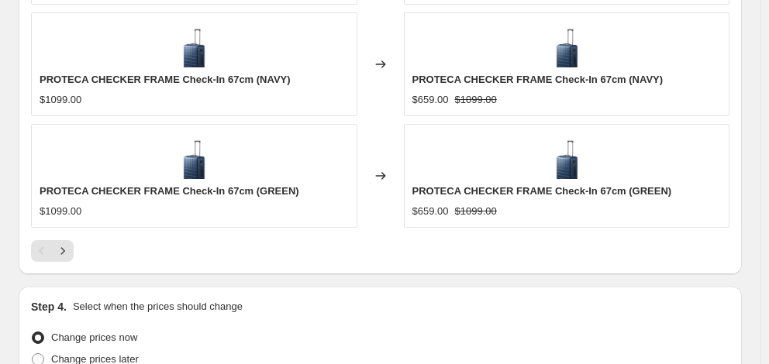
scroll to position [1516, 0]
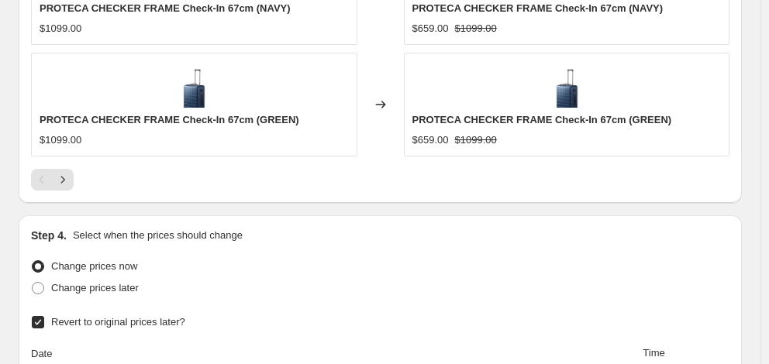
type input "[DATE]"
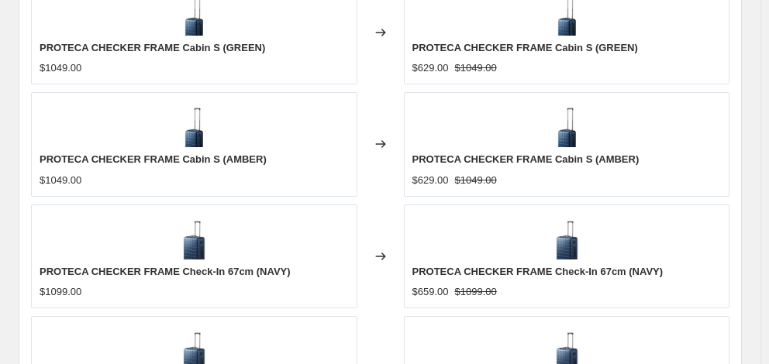
scroll to position [1206, 0]
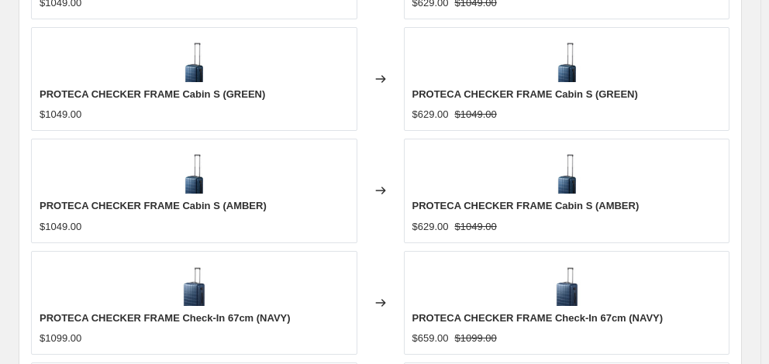
type input "06:00"
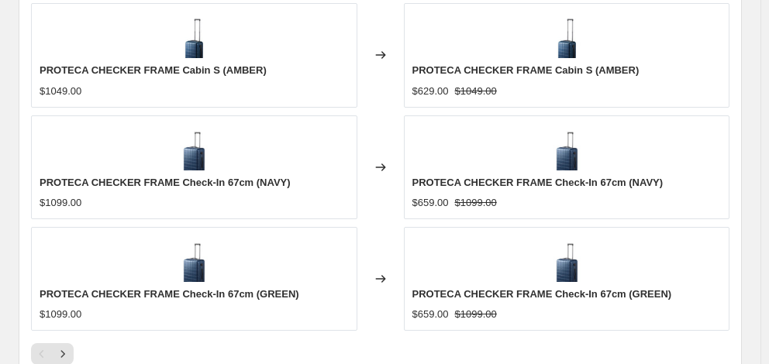
scroll to position [1516, 0]
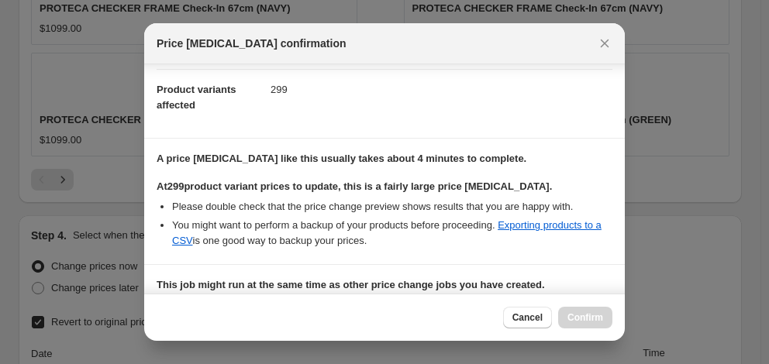
scroll to position [386, 0]
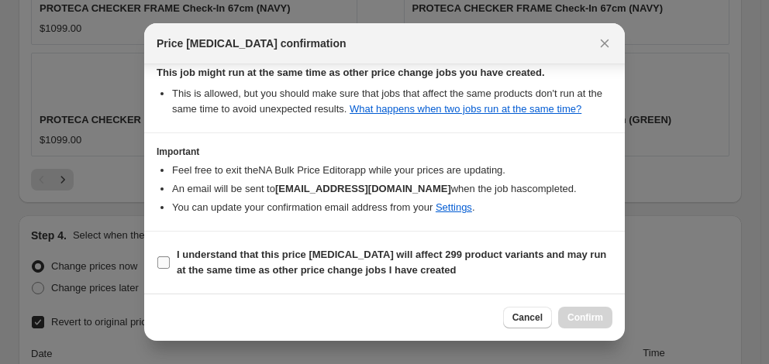
click at [347, 254] on b "I understand that this price change job will affect 299 product variants and ma…" at bounding box center [391, 262] width 429 height 27
click at [170, 257] on input "I understand that this price change job will affect 299 product variants and ma…" at bounding box center [163, 263] width 12 height 12
checkbox input "true"
click at [586, 314] on span "Confirm" at bounding box center [585, 318] width 36 height 12
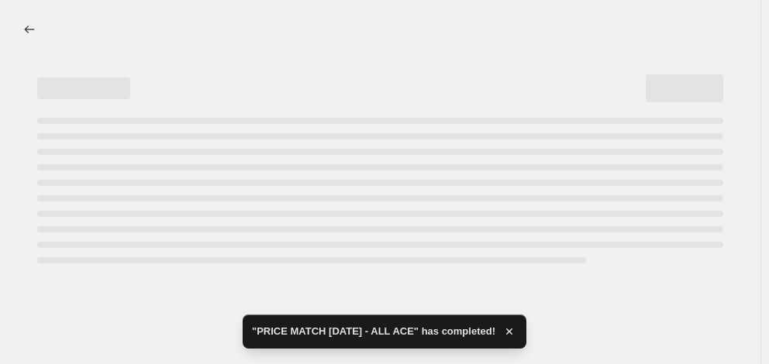
select select "percentage"
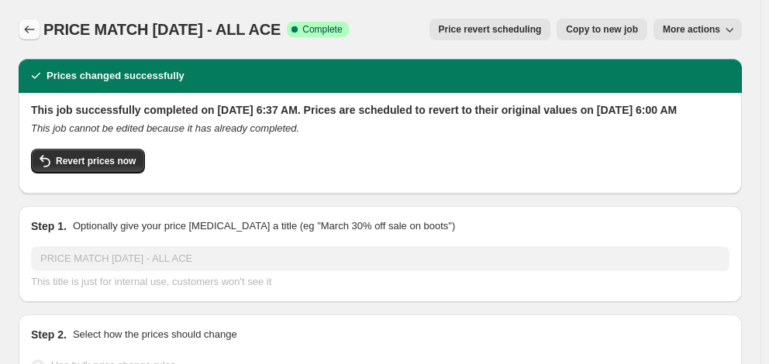
click at [26, 31] on icon "Price change jobs" at bounding box center [30, 30] width 16 height 16
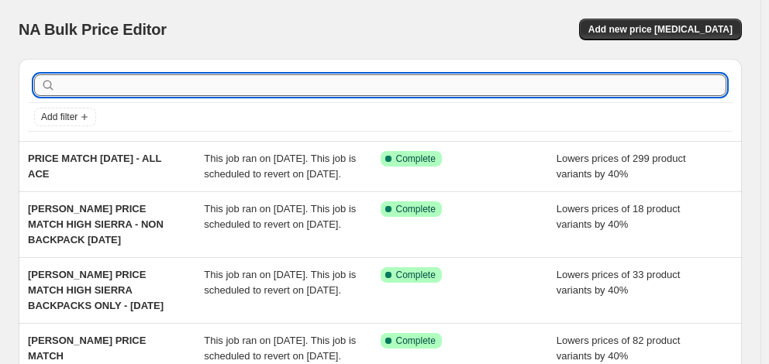
click at [139, 90] on input "text" at bounding box center [392, 85] width 667 height 22
type input "BRIC'S"
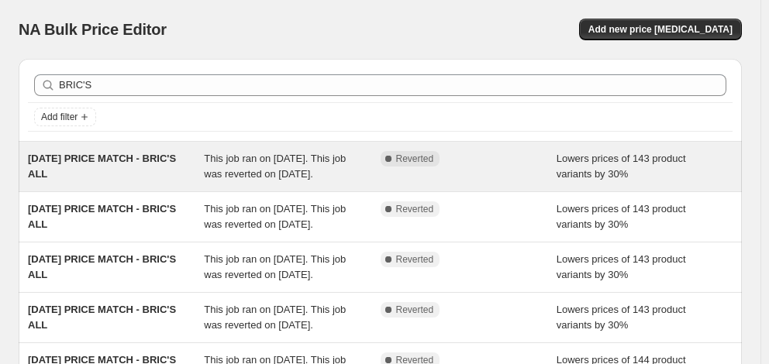
click at [109, 168] on div "[DATE] PRICE MATCH - BRIC'S ALL" at bounding box center [116, 166] width 176 height 31
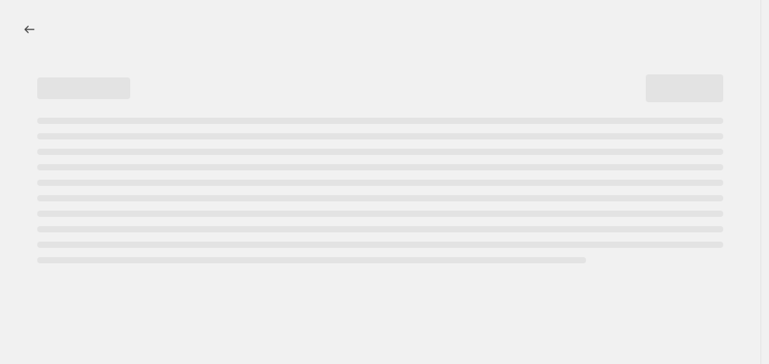
select select "percentage"
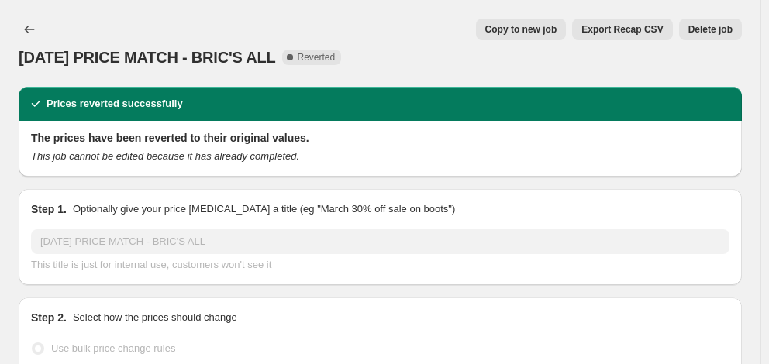
click at [543, 25] on span "Copy to new job" at bounding box center [521, 29] width 72 height 12
select select "percentage"
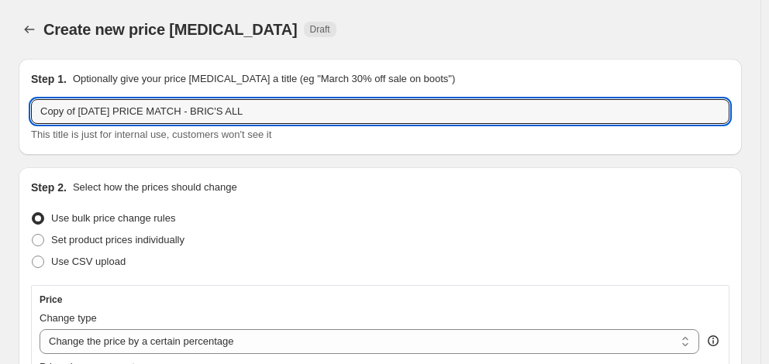
drag, startPoint x: 78, startPoint y: 112, endPoint x: -27, endPoint y: 110, distance: 104.7
click at [0, 110] on html "Home Settings Plans Skip to content Create new price change job. This page is r…" at bounding box center [384, 182] width 769 height 364
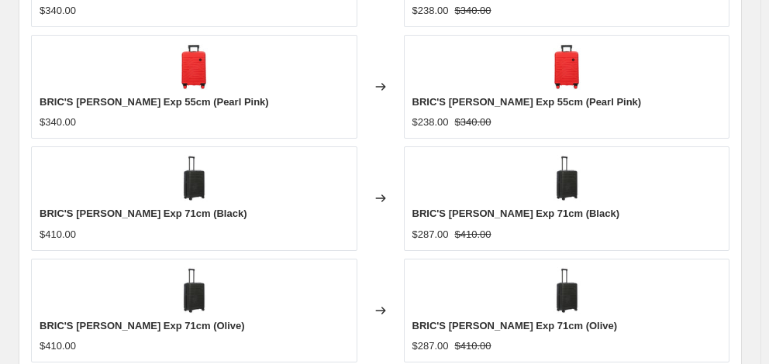
scroll to position [1227, 0]
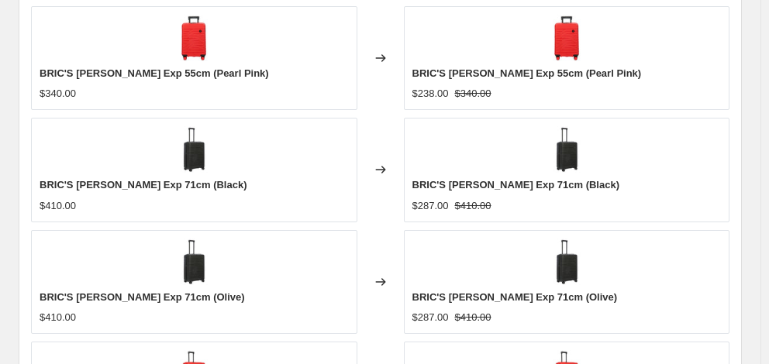
type input "[DATE] PRICE MATCH - BRIC'S ALL"
checkbox input "true"
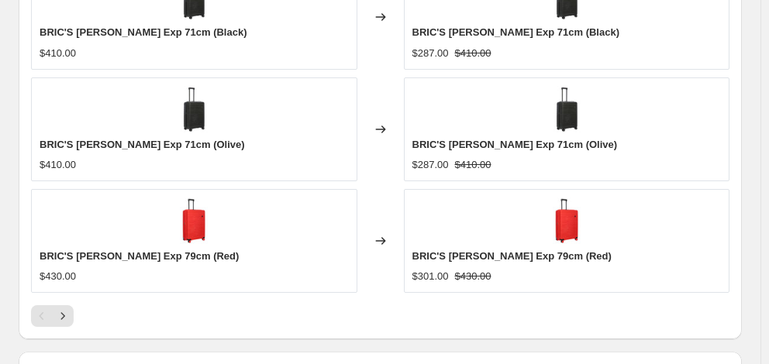
scroll to position [1382, 0]
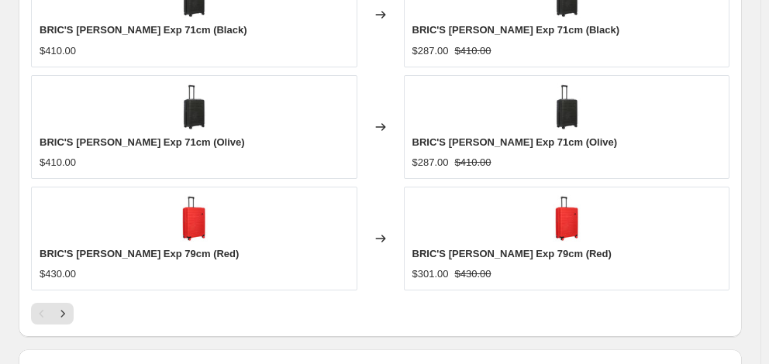
type input "[DATE]"
type input "06:00"
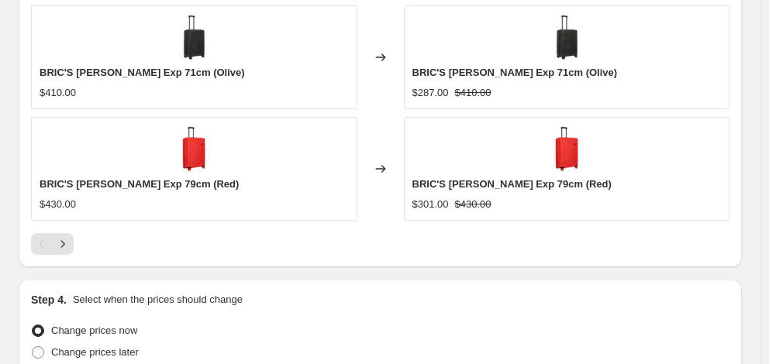
scroll to position [1516, 0]
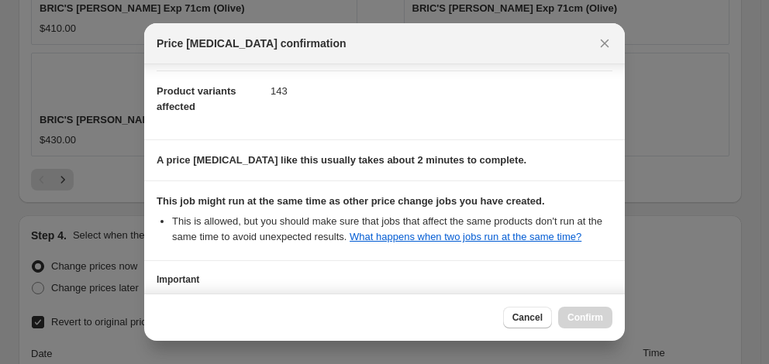
scroll to position [300, 0]
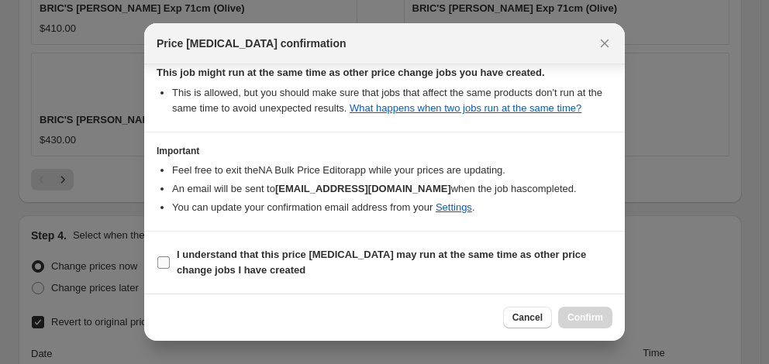
click at [310, 254] on b "I understand that this price [MEDICAL_DATA] may run at the same time as other p…" at bounding box center [381, 262] width 409 height 27
click at [170, 257] on input "I understand that this price [MEDICAL_DATA] may run at the same time as other p…" at bounding box center [163, 263] width 12 height 12
checkbox input "true"
click at [580, 308] on button "Confirm" at bounding box center [585, 318] width 54 height 22
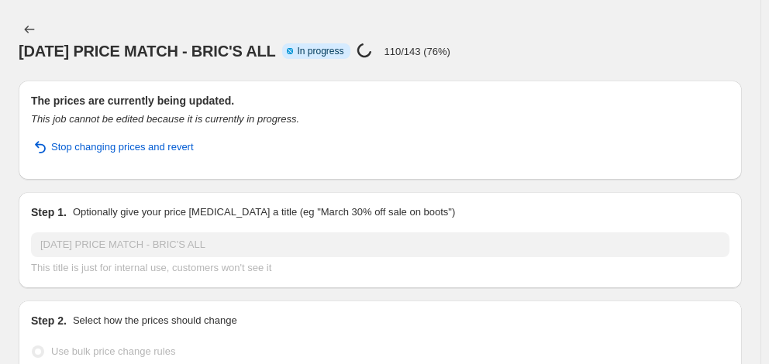
select select "percentage"
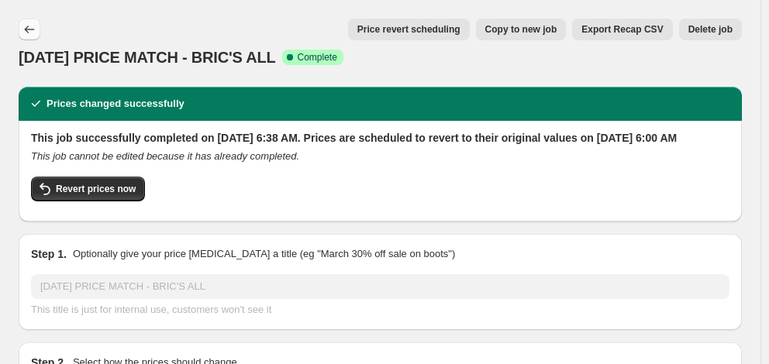
click at [29, 26] on icon "Price change jobs" at bounding box center [30, 30] width 16 height 16
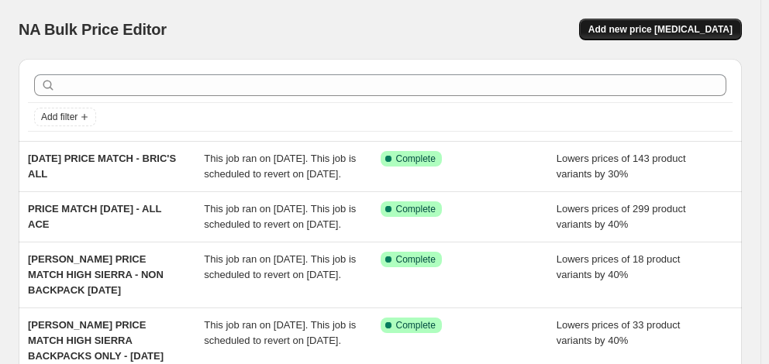
click at [660, 33] on span "Add new price [MEDICAL_DATA]" at bounding box center [660, 29] width 144 height 12
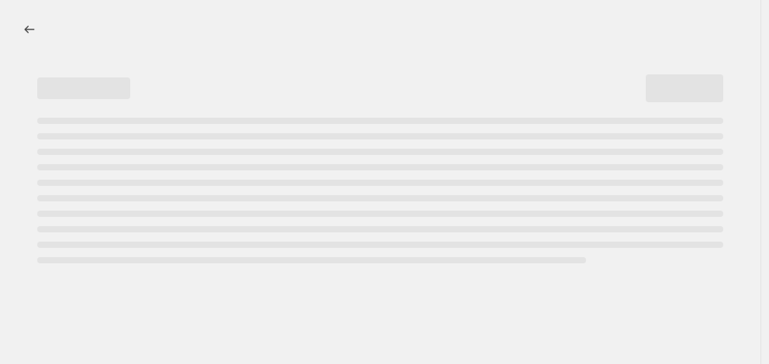
select select "percentage"
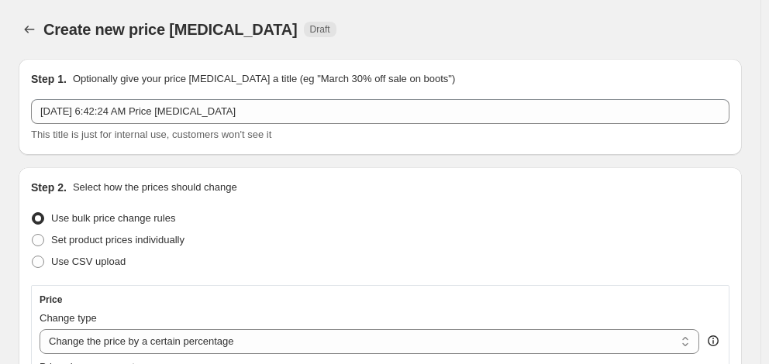
scroll to position [155, 0]
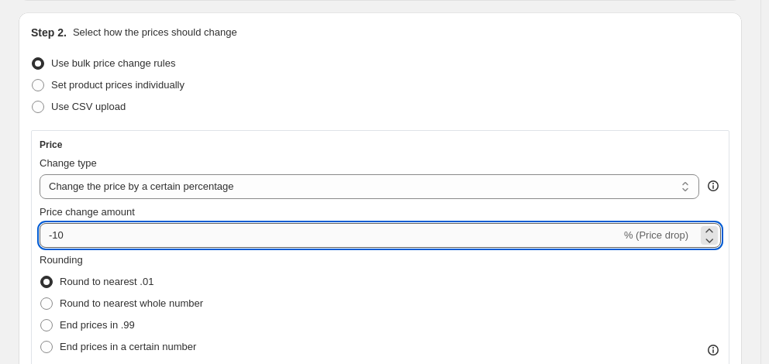
click at [153, 238] on input "-10" at bounding box center [330, 235] width 581 height 25
type input "-1"
type input "-41"
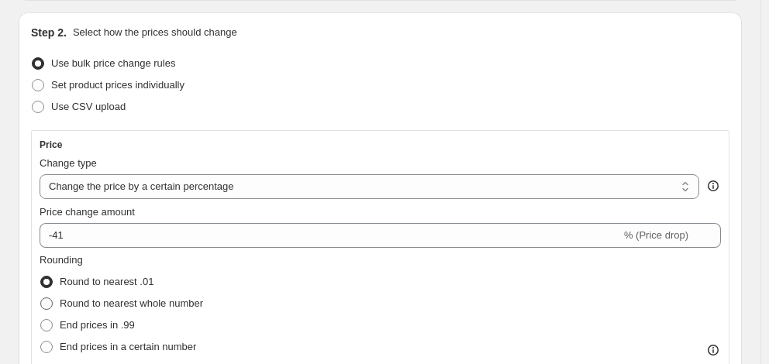
click at [178, 309] on span "Round to nearest whole number" at bounding box center [131, 304] width 143 height 12
click at [41, 298] on input "Round to nearest whole number" at bounding box center [40, 298] width 1 height 1
radio input "true"
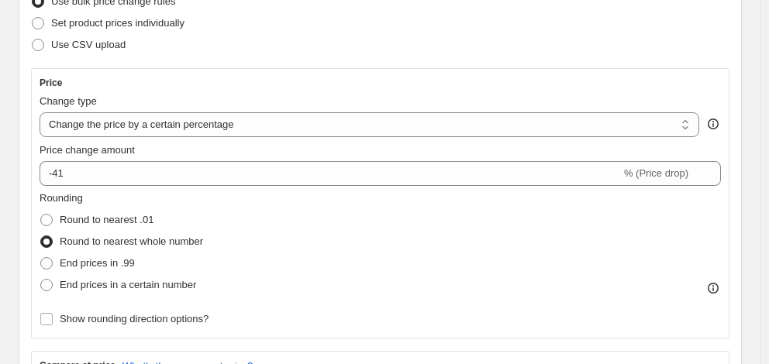
scroll to position [388, 0]
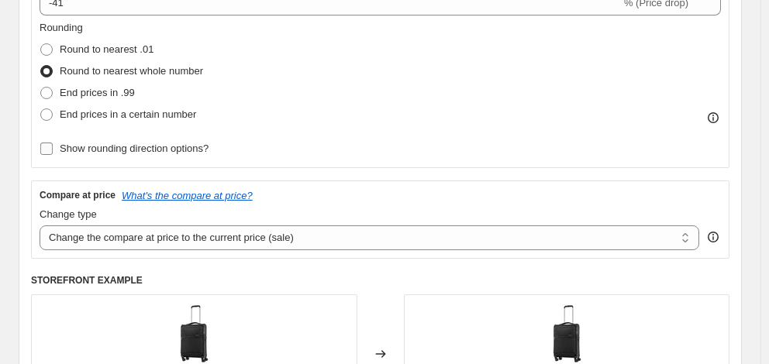
click at [160, 153] on span "Show rounding direction options?" at bounding box center [134, 149] width 149 height 12
click at [53, 153] on input "Show rounding direction options?" at bounding box center [46, 149] width 12 height 12
checkbox input "true"
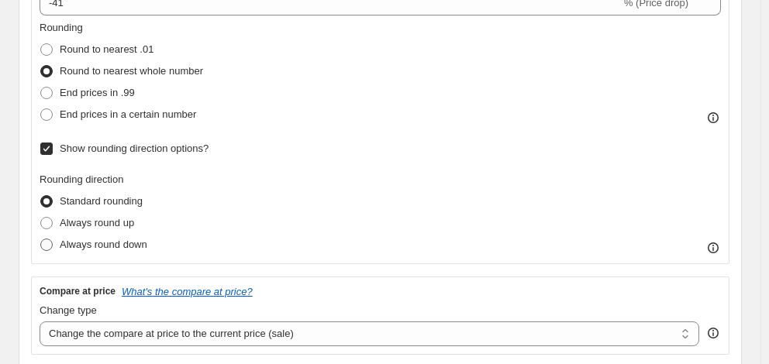
click at [128, 247] on span "Always round down" at bounding box center [104, 245] width 88 height 12
click at [41, 240] on input "Always round down" at bounding box center [40, 239] width 1 height 1
radio input "true"
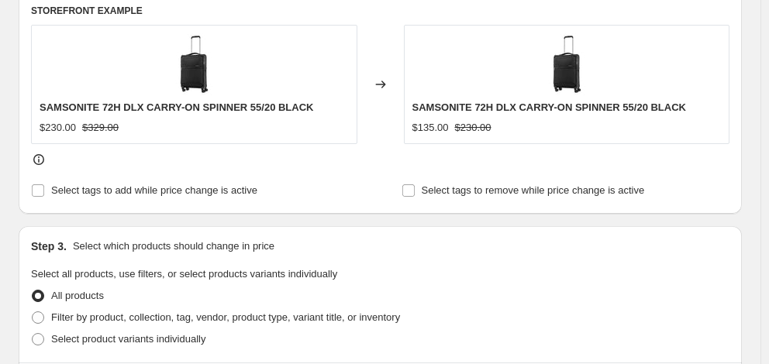
scroll to position [775, 0]
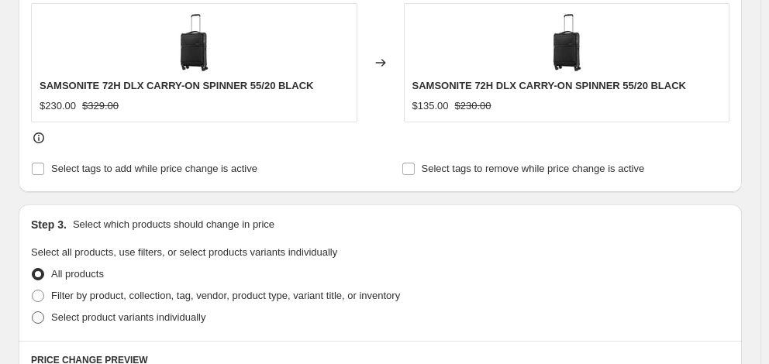
click at [124, 312] on span "Select product variants individually" at bounding box center [128, 318] width 154 height 12
click at [33, 312] on input "Select product variants individually" at bounding box center [32, 312] width 1 height 1
radio input "true"
click at [113, 359] on span "Select product variants" at bounding box center [91, 365] width 103 height 12
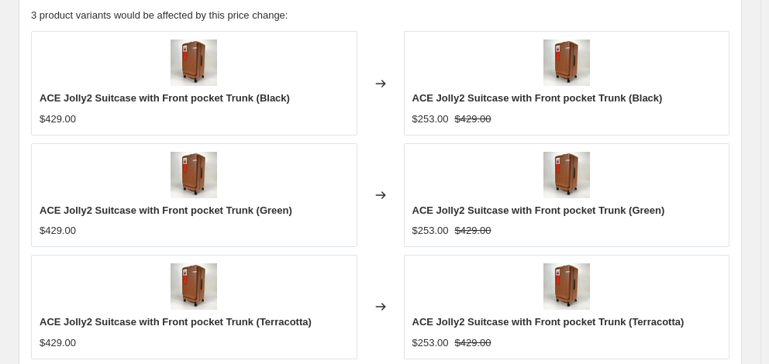
checkbox input "true"
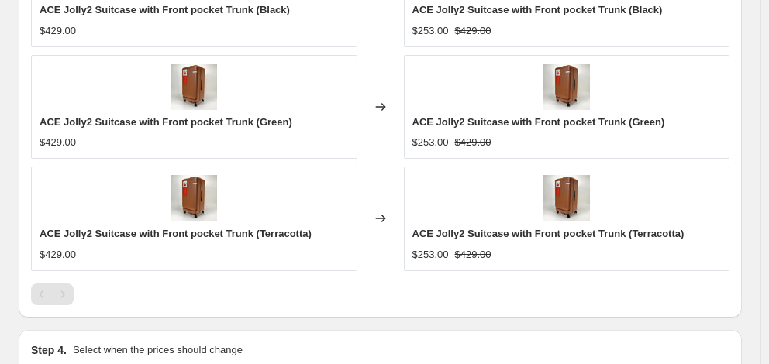
scroll to position [1341, 0]
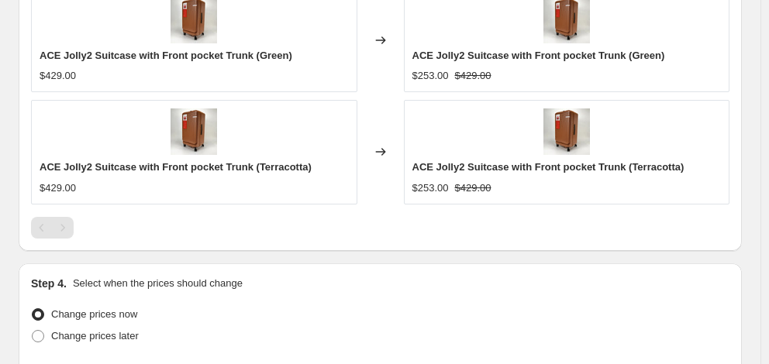
type input "[DATE]"
type input "06:00"
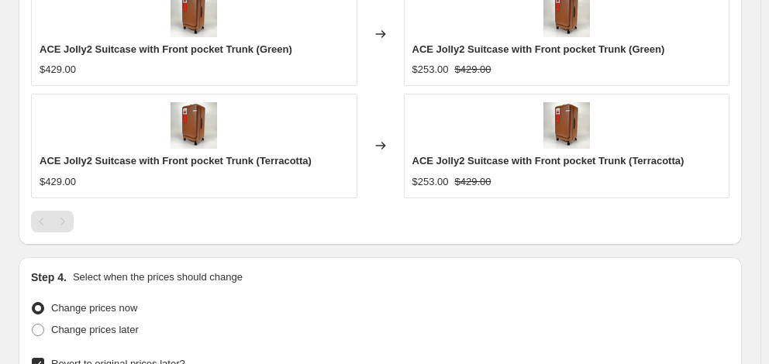
scroll to position [1476, 0]
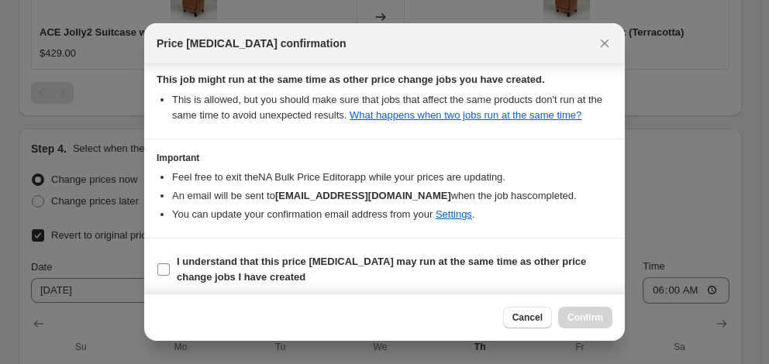
scroll to position [300, 0]
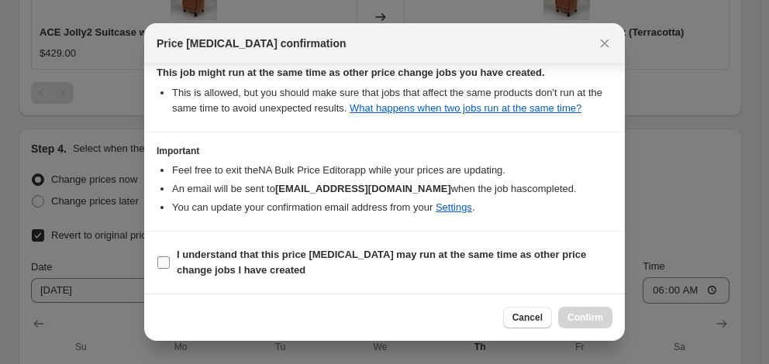
click at [364, 263] on span "I understand that this price [MEDICAL_DATA] may run at the same time as other p…" at bounding box center [395, 262] width 436 height 31
click at [170, 263] on input "I understand that this price [MEDICAL_DATA] may run at the same time as other p…" at bounding box center [163, 263] width 12 height 12
checkbox input "true"
click at [586, 318] on span "Confirm" at bounding box center [585, 318] width 36 height 12
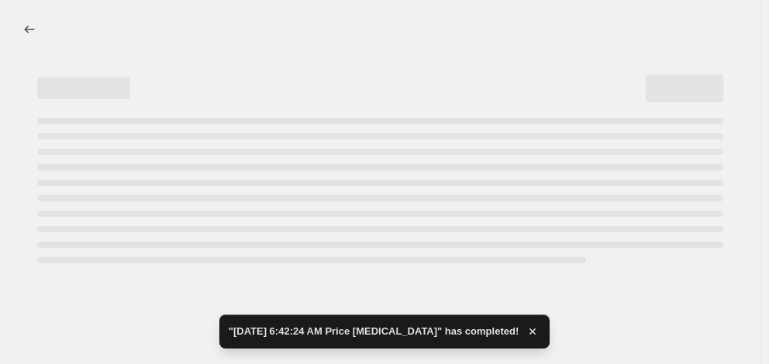
select select "percentage"
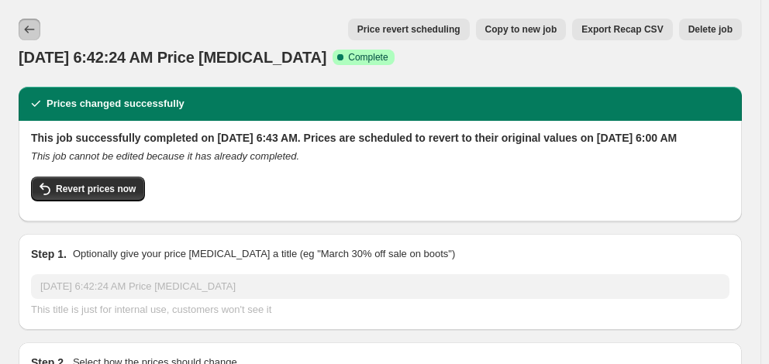
click at [38, 34] on button "Price change jobs" at bounding box center [30, 30] width 22 height 22
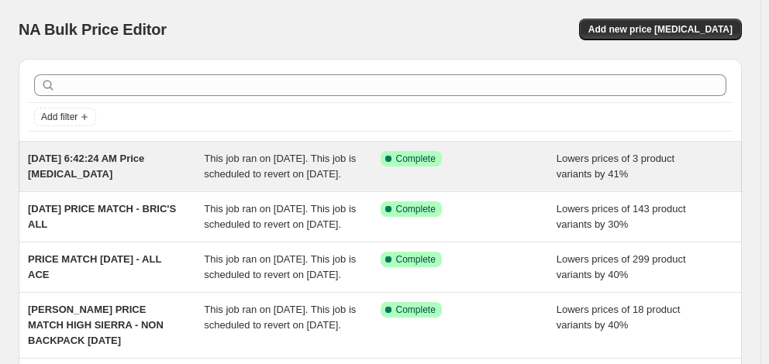
click at [107, 161] on span "[DATE] 6:42:24 AM Price [MEDICAL_DATA]" at bounding box center [86, 166] width 116 height 27
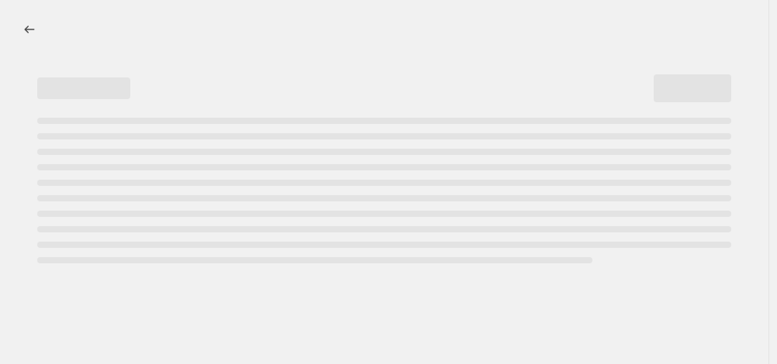
select select "percentage"
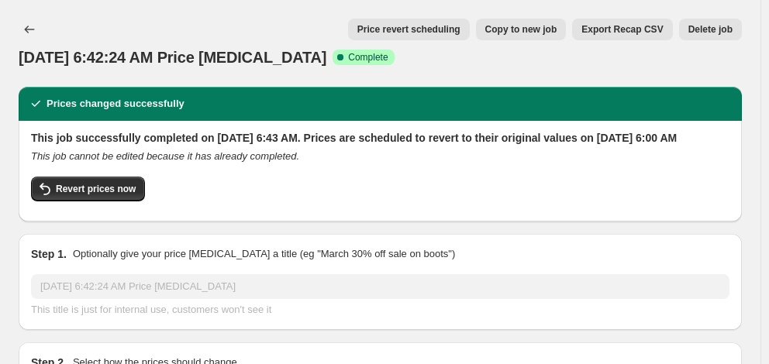
click at [429, 33] on span "Price revert scheduling" at bounding box center [408, 29] width 103 height 12
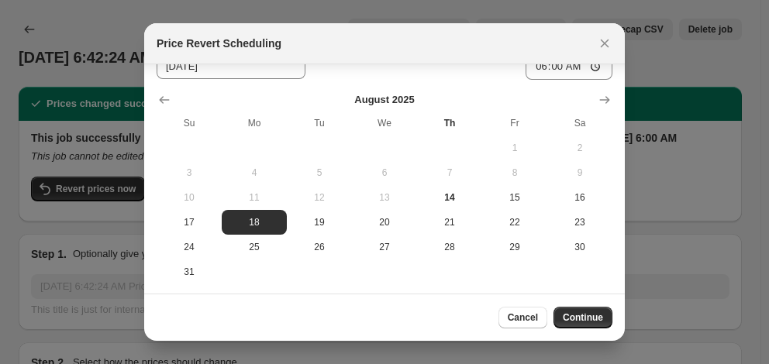
scroll to position [78, 0]
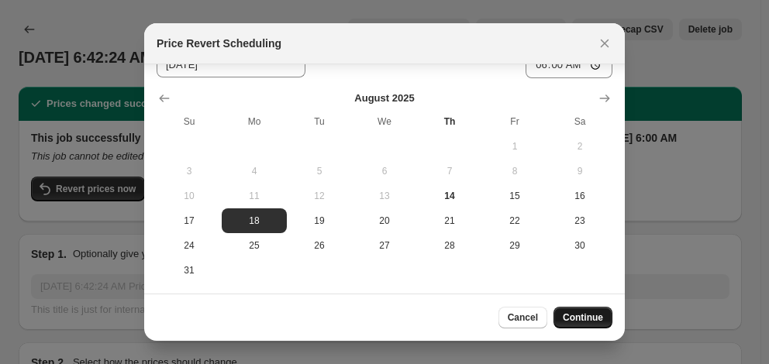
click at [577, 316] on span "Continue" at bounding box center [583, 318] width 40 height 12
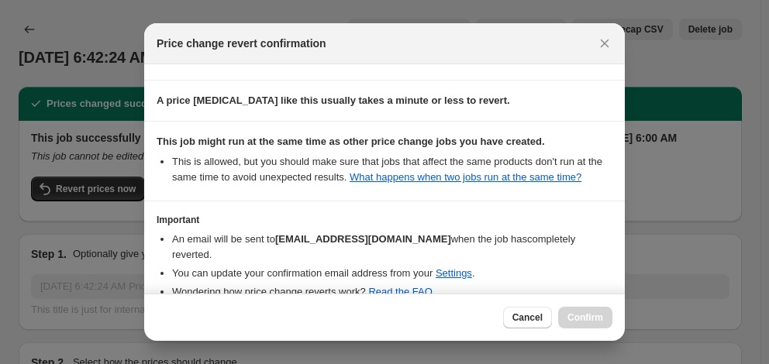
scroll to position [188, 0]
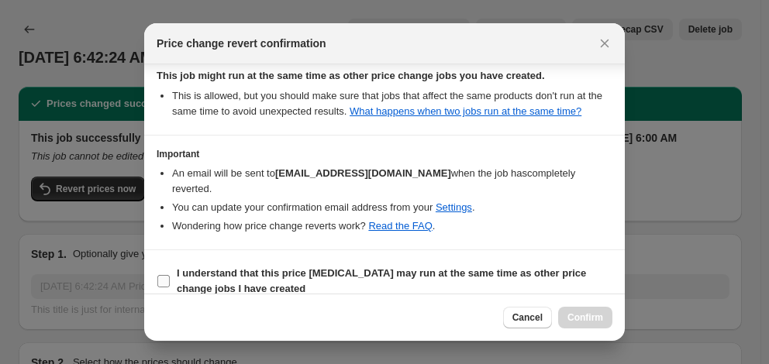
click at [446, 267] on b "I understand that this price [MEDICAL_DATA] may run at the same time as other p…" at bounding box center [381, 280] width 409 height 27
click at [170, 275] on input "I understand that this price [MEDICAL_DATA] may run at the same time as other p…" at bounding box center [163, 281] width 12 height 12
checkbox input "true"
click at [598, 321] on span "Confirm" at bounding box center [585, 318] width 36 height 12
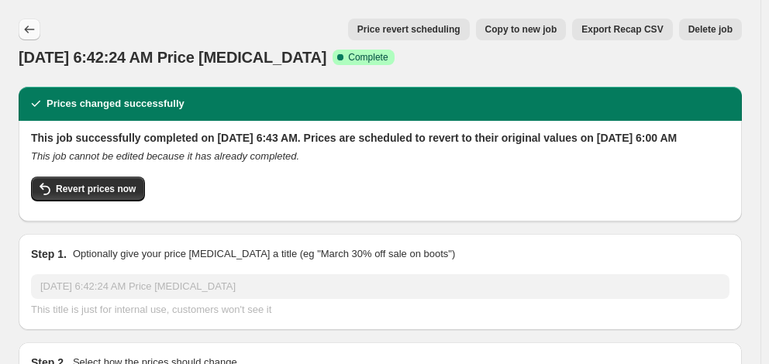
click at [28, 35] on icon "Price change jobs" at bounding box center [30, 30] width 16 height 16
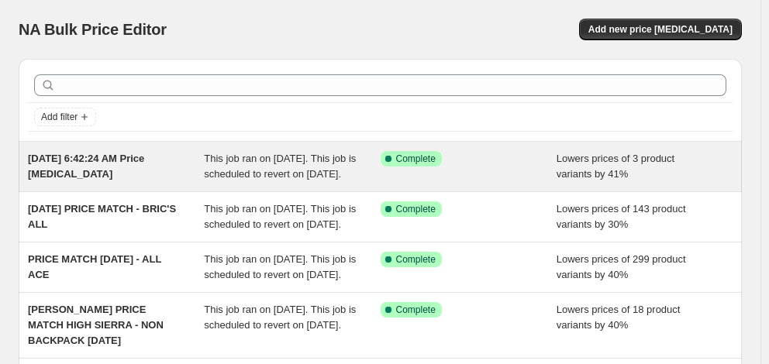
click at [228, 173] on span "This job ran on [DATE]. This job is scheduled to revert on [DATE]." at bounding box center [280, 166] width 152 height 27
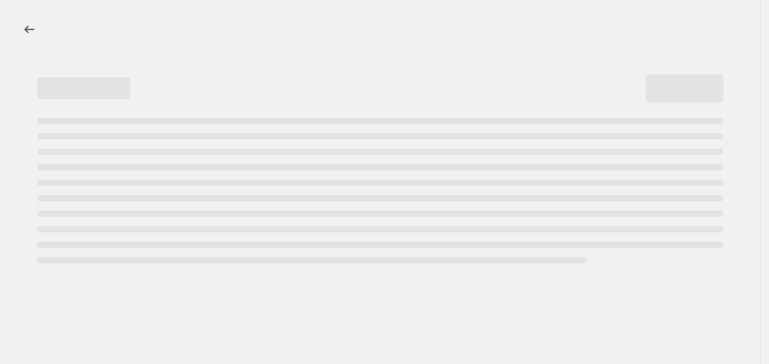
select select "percentage"
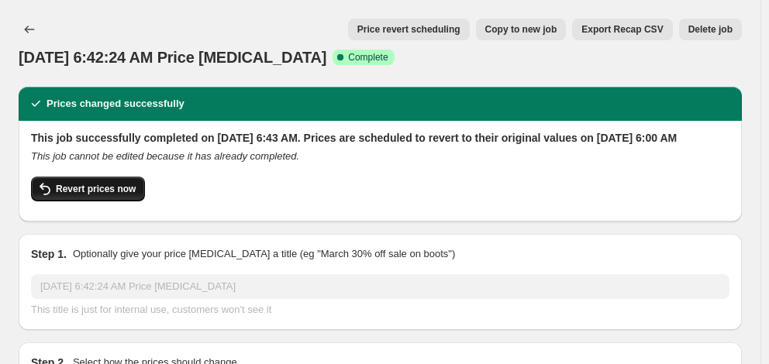
click at [112, 195] on span "Revert prices now" at bounding box center [96, 189] width 80 height 12
checkbox input "false"
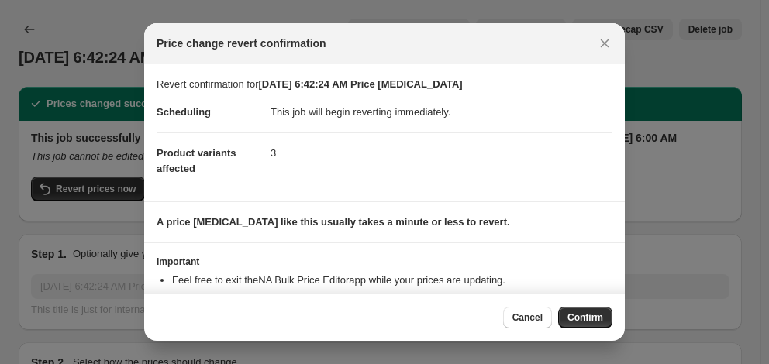
scroll to position [64, 0]
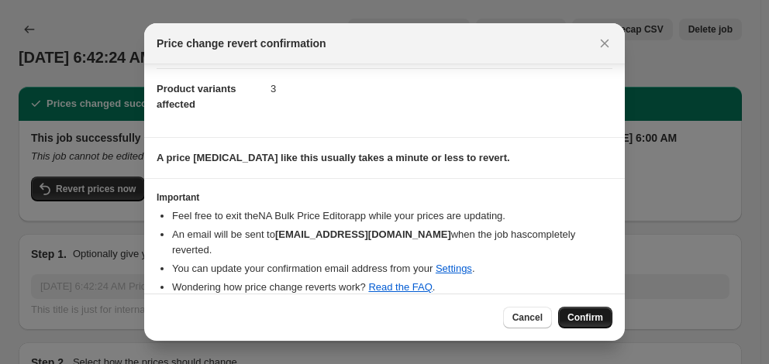
click at [591, 315] on span "Confirm" at bounding box center [585, 318] width 36 height 12
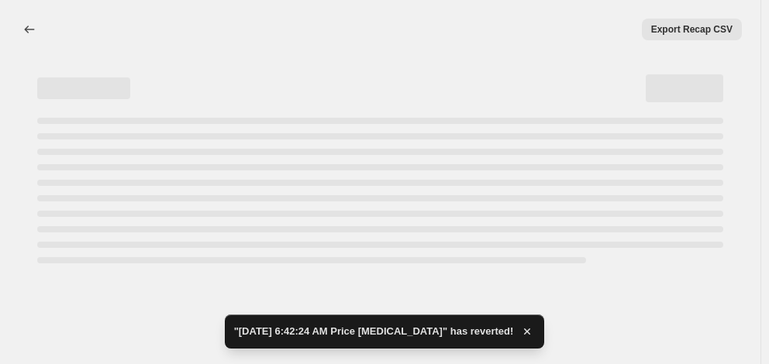
select select "percentage"
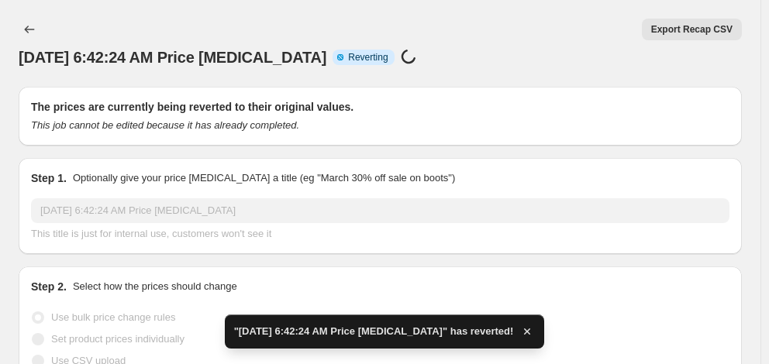
checkbox input "true"
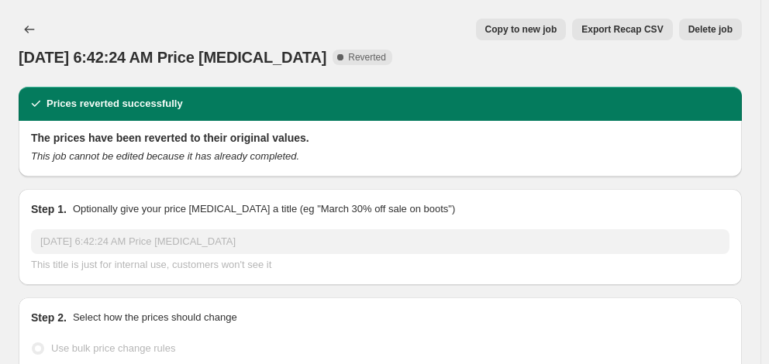
click at [533, 33] on span "Copy to new job" at bounding box center [521, 29] width 72 height 12
select select "percentage"
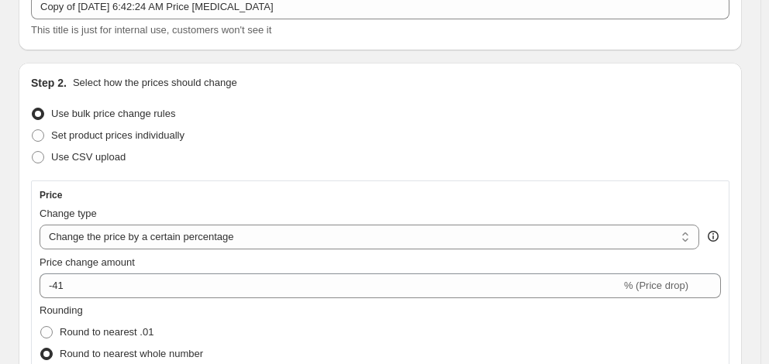
scroll to position [233, 0]
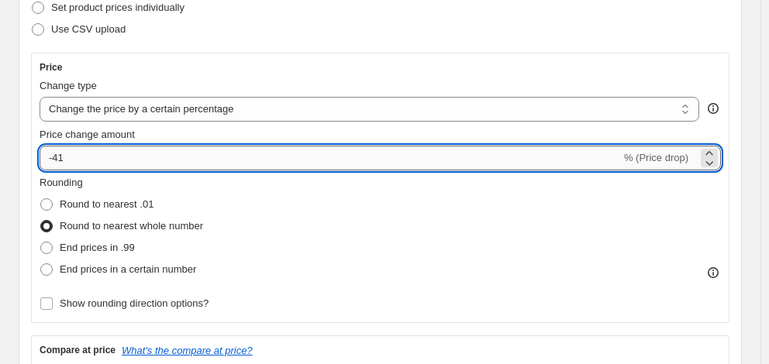
click at [146, 164] on input "-41" at bounding box center [330, 158] width 581 height 25
type input "-40"
click at [264, 136] on div "Price change amount" at bounding box center [380, 135] width 681 height 16
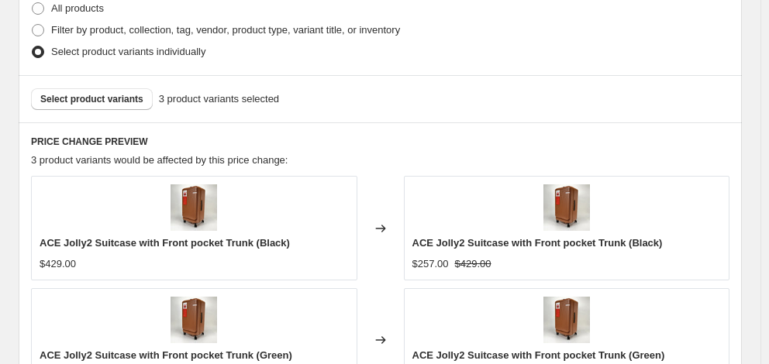
scroll to position [1091, 0]
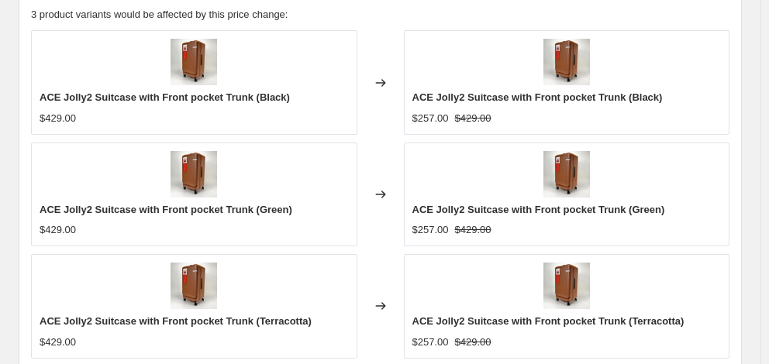
checkbox input "true"
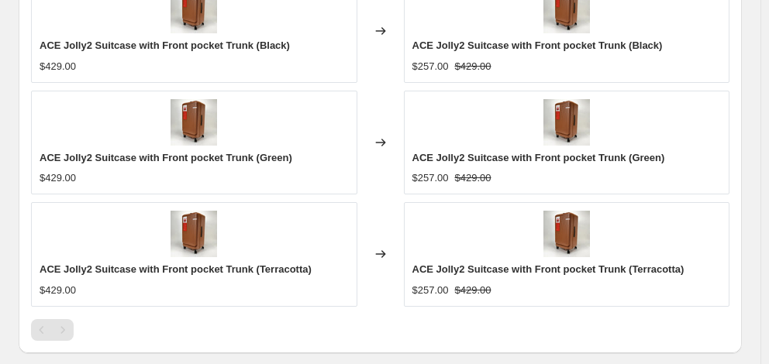
scroll to position [1246, 0]
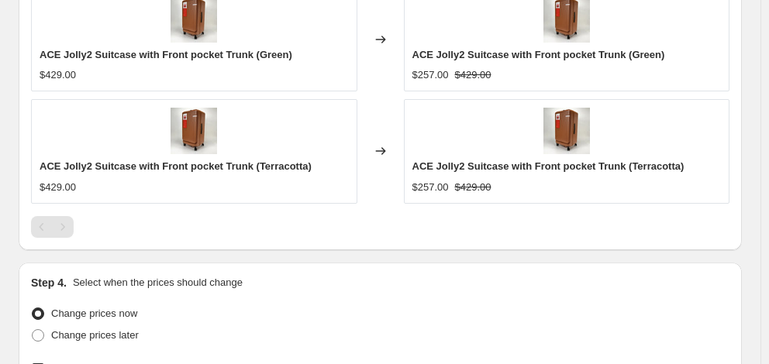
type input "[DATE]"
type input "06:00"
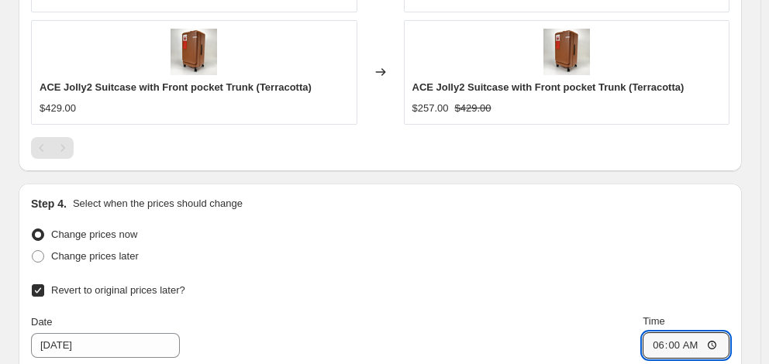
scroll to position [1380, 0]
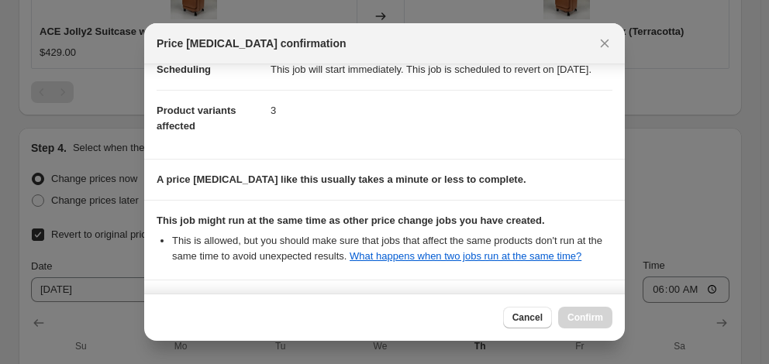
scroll to position [300, 0]
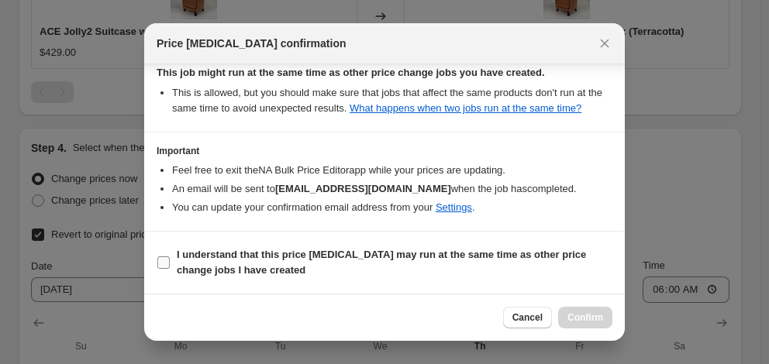
click at [330, 253] on b "I understand that this price [MEDICAL_DATA] may run at the same time as other p…" at bounding box center [381, 262] width 409 height 27
click at [170, 257] on input "I understand that this price [MEDICAL_DATA] may run at the same time as other p…" at bounding box center [163, 263] width 12 height 12
checkbox input "true"
click at [573, 316] on span "Confirm" at bounding box center [585, 318] width 36 height 12
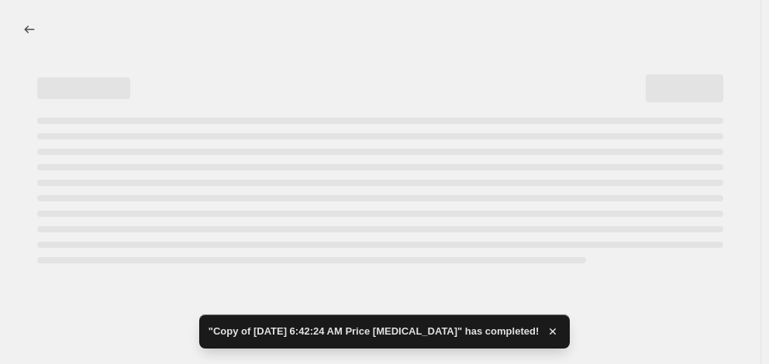
select select "percentage"
